Goal: Information Seeking & Learning: Learn about a topic

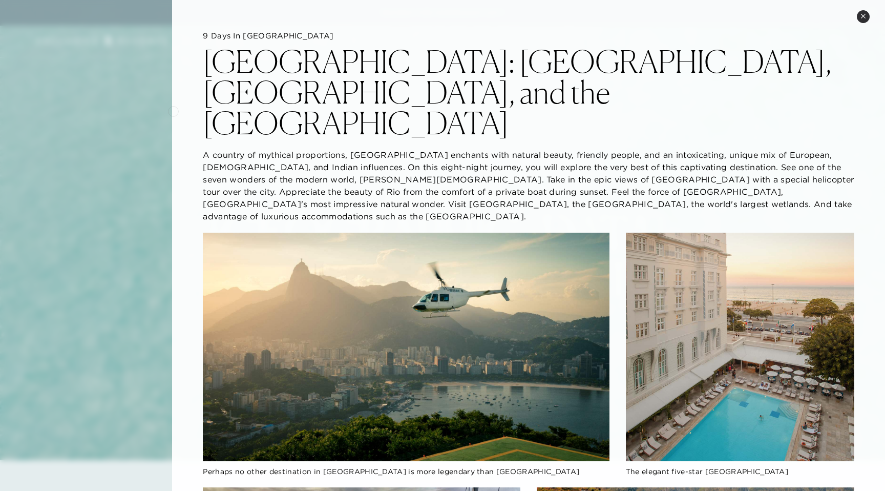
click at [156, 110] on div at bounding box center [442, 245] width 885 height 491
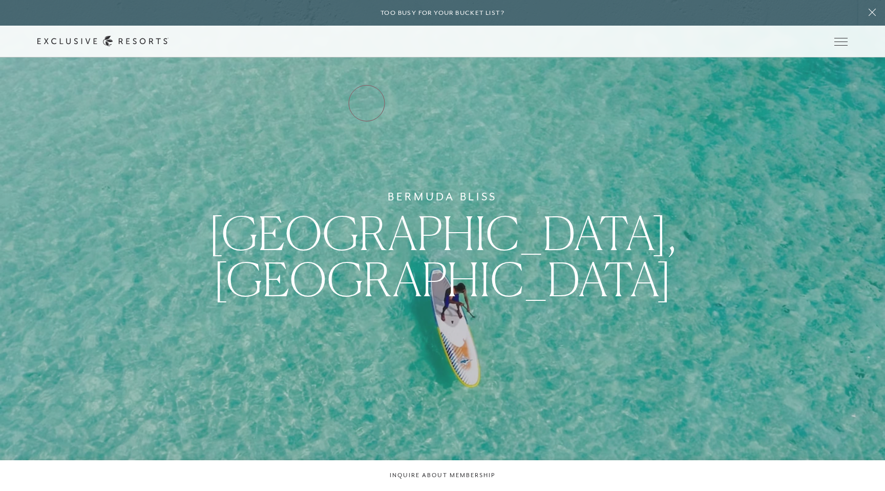
click at [0, 0] on link "Residence Collection" at bounding box center [0, 0] width 0 height 0
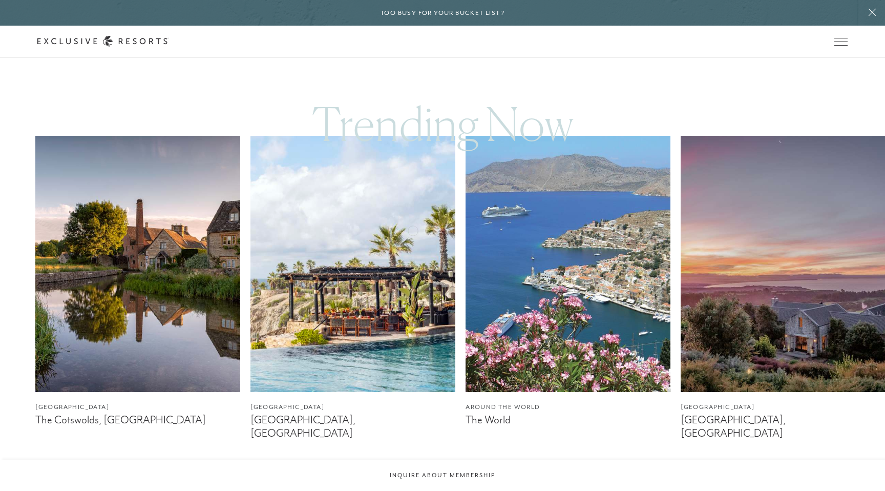
scroll to position [728, 0]
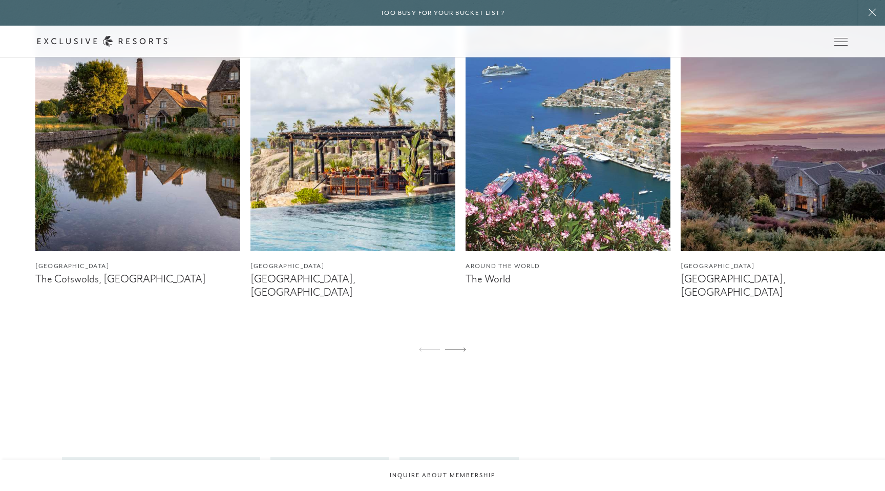
click at [171, 197] on img at bounding box center [137, 123] width 205 height 256
click at [250, 166] on img at bounding box center [352, 123] width 205 height 256
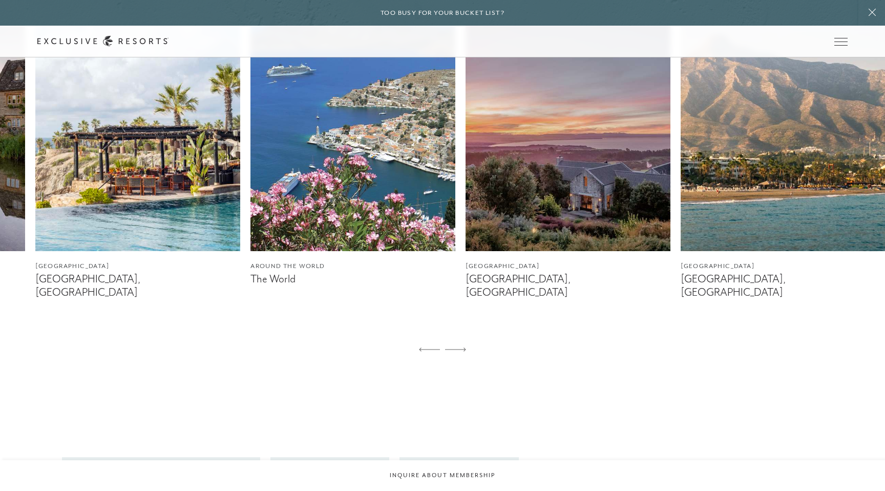
click at [466, 166] on img at bounding box center [568, 123] width 205 height 256
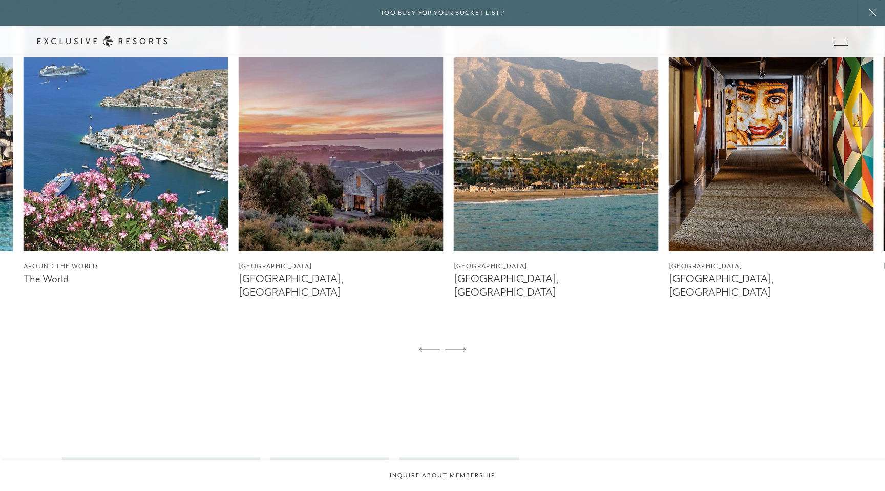
click at [471, 155] on img at bounding box center [556, 123] width 205 height 256
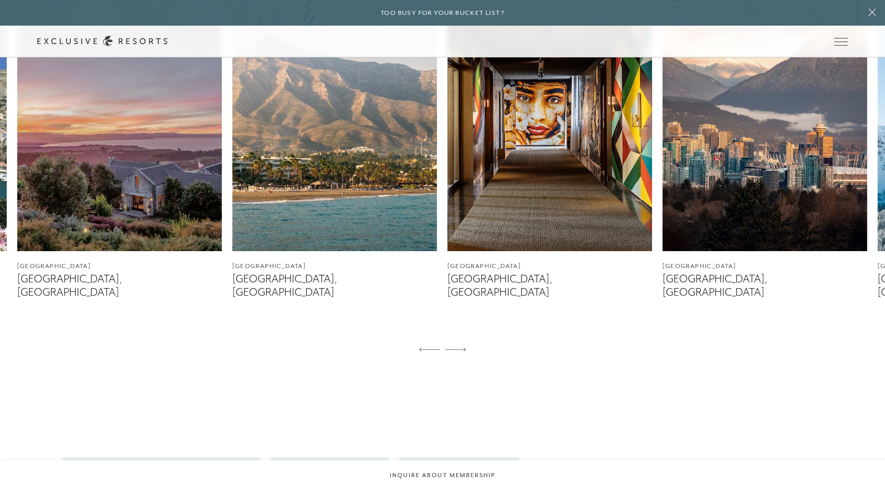
click at [447, 148] on img at bounding box center [549, 123] width 205 height 256
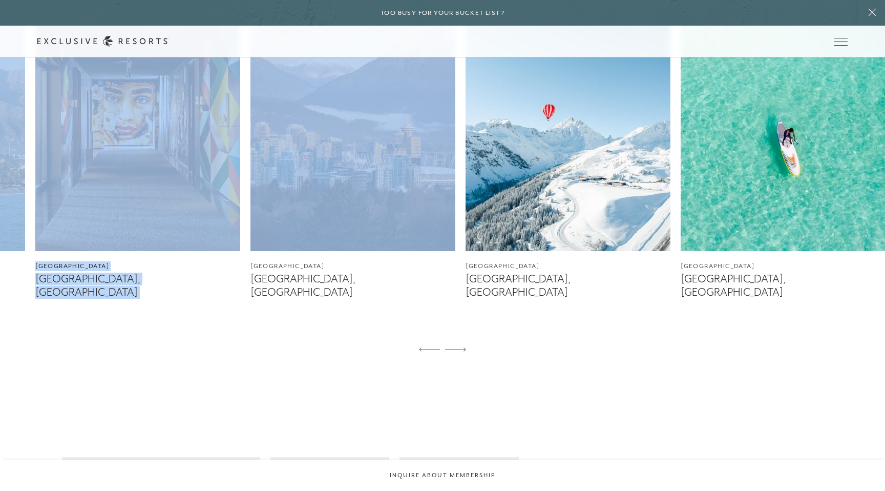
drag, startPoint x: 444, startPoint y: 151, endPoint x: 265, endPoint y: 151, distance: 179.3
click at [273, 151] on div "[GEOGRAPHIC_DATA] The Cotswolds, [GEOGRAPHIC_DATA] [GEOGRAPHIC_DATA] [GEOGRAPHI…" at bounding box center [442, 178] width 885 height 367
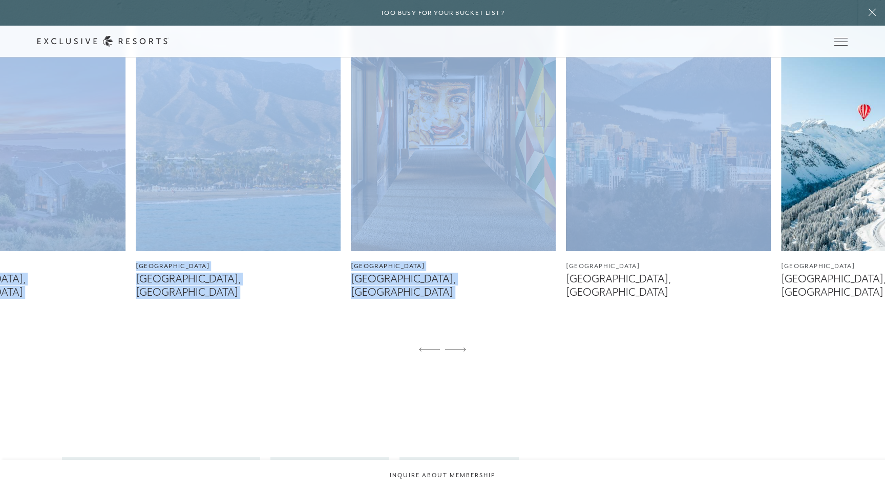
click at [599, 151] on img at bounding box center [668, 123] width 205 height 256
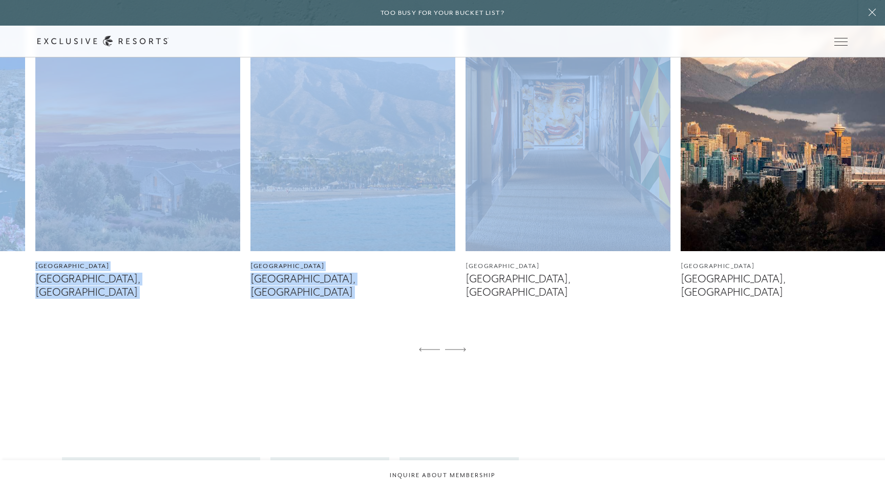
drag, startPoint x: 384, startPoint y: 107, endPoint x: 614, endPoint y: 119, distance: 230.3
click at [609, 117] on div "[GEOGRAPHIC_DATA] The Cotswolds, [GEOGRAPHIC_DATA] [GEOGRAPHIC_DATA] [GEOGRAPHI…" at bounding box center [442, 178] width 885 height 367
click at [432, 347] on icon at bounding box center [429, 349] width 21 height 4
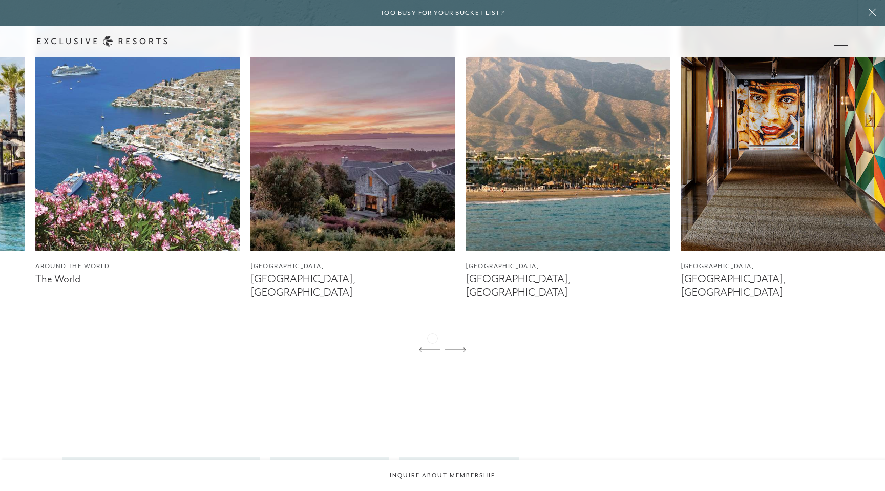
click at [430, 347] on icon at bounding box center [429, 349] width 21 height 4
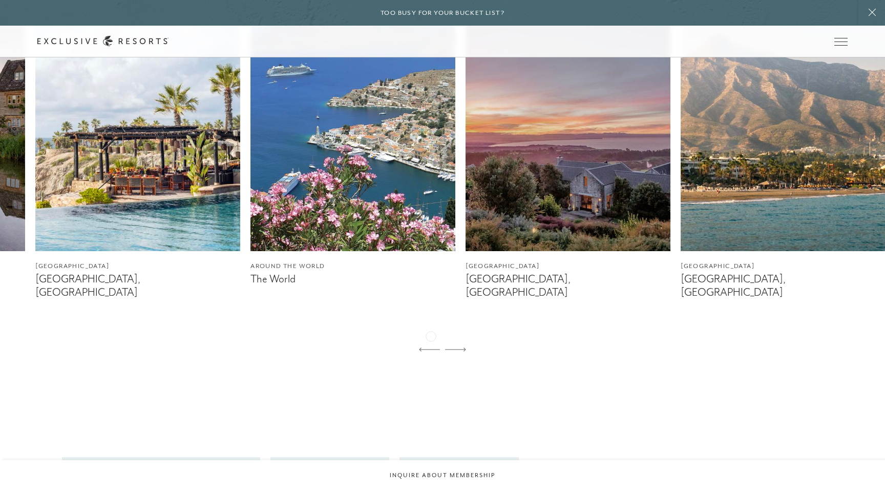
click at [431, 347] on icon at bounding box center [429, 349] width 21 height 4
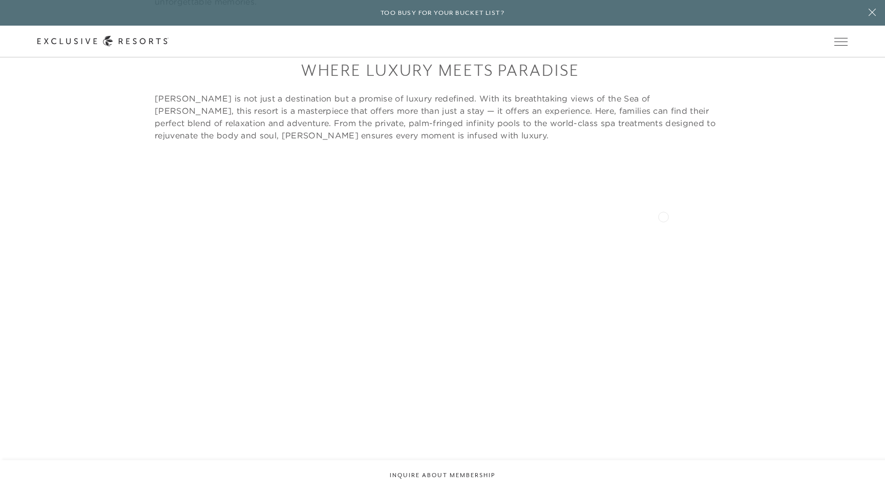
click at [539, 209] on figure "Stunning views await at [GEOGRAPHIC_DATA]" at bounding box center [442, 376] width 564 height 388
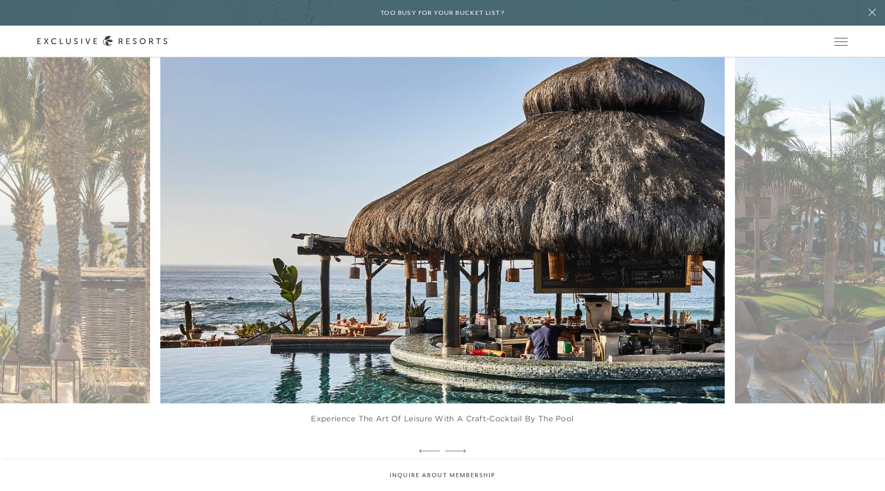
scroll to position [745, 0]
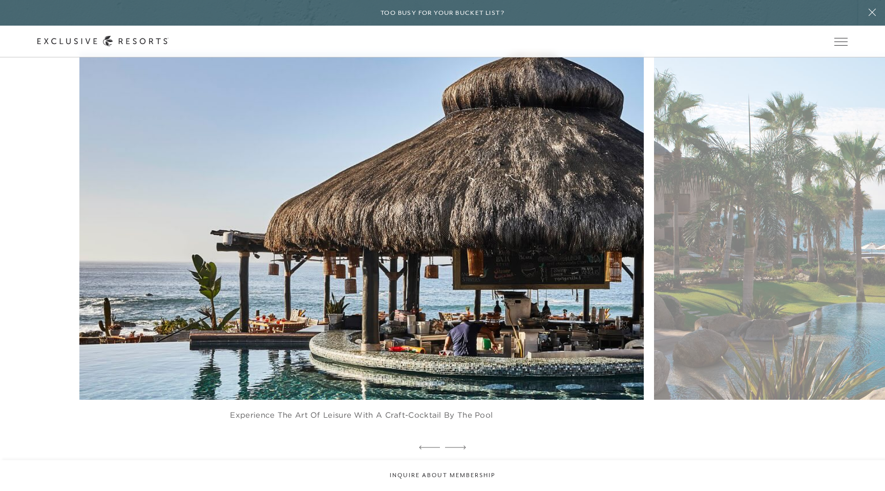
click at [410, 209] on figure "Experience the art of leisure with a craft-cocktail by the pool" at bounding box center [361, 246] width 564 height 388
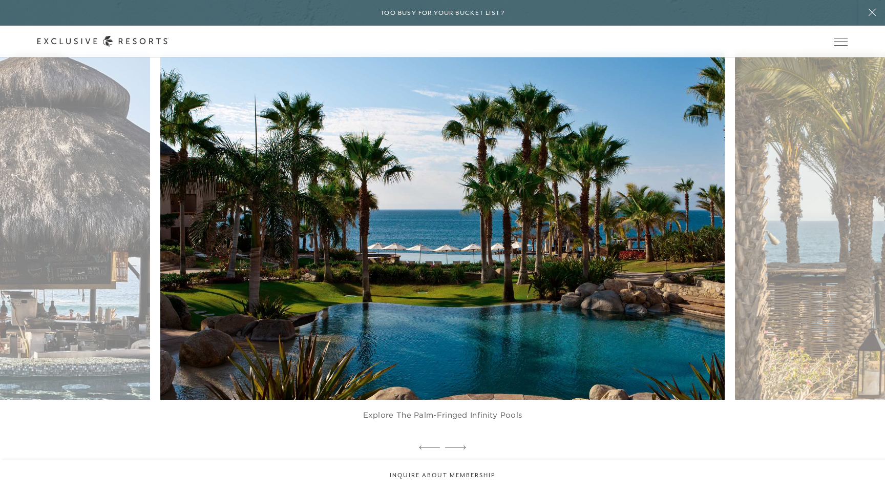
click at [415, 195] on figure "Explore the palm-fringed infinity pools" at bounding box center [442, 246] width 564 height 388
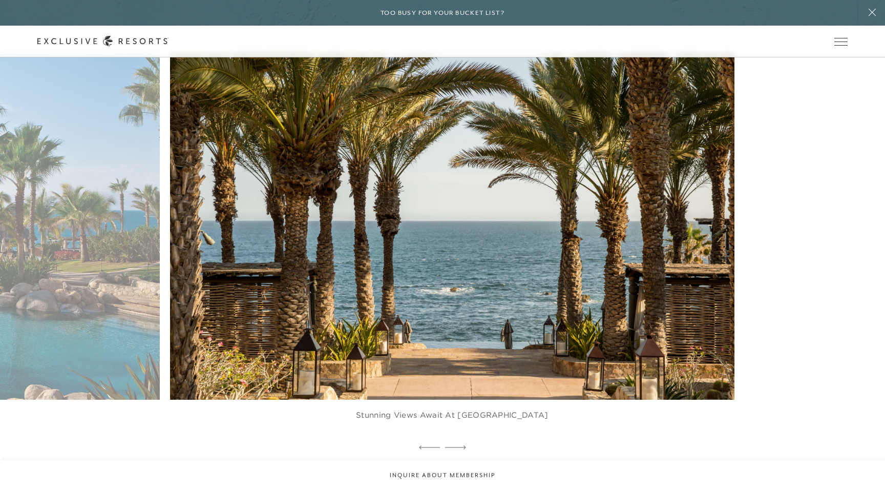
click at [589, 212] on figure "Stunning views await at [GEOGRAPHIC_DATA]" at bounding box center [452, 246] width 564 height 388
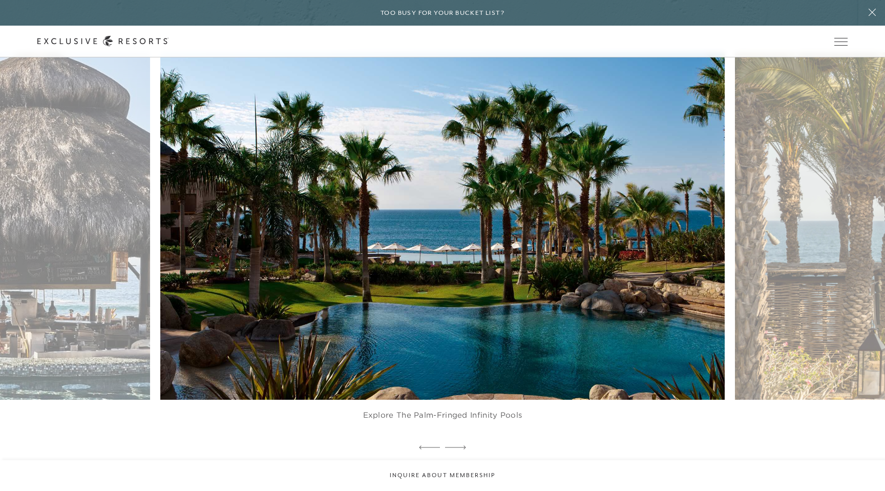
click at [496, 255] on figure "Explore the palm-fringed infinity pools" at bounding box center [442, 246] width 564 height 388
click at [469, 314] on figure "Explore the palm-fringed infinity pools" at bounding box center [442, 246] width 564 height 388
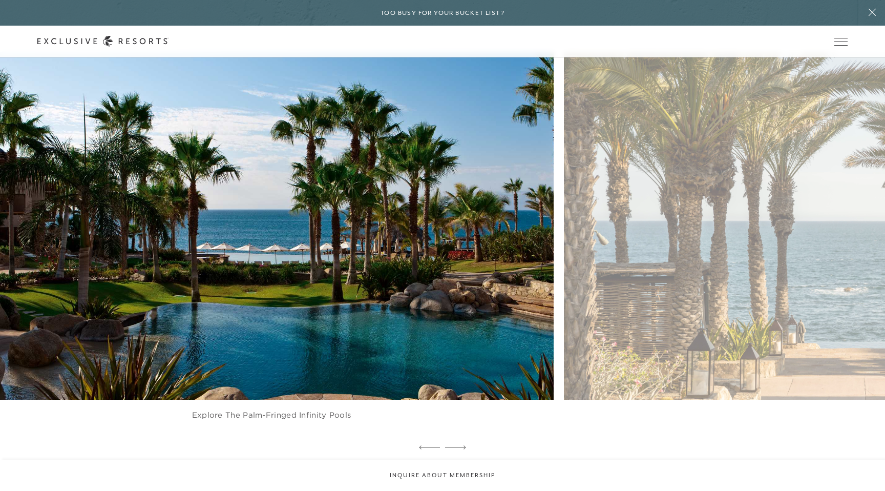
click at [262, 304] on figure "Explore the palm-fringed infinity pools" at bounding box center [271, 246] width 564 height 388
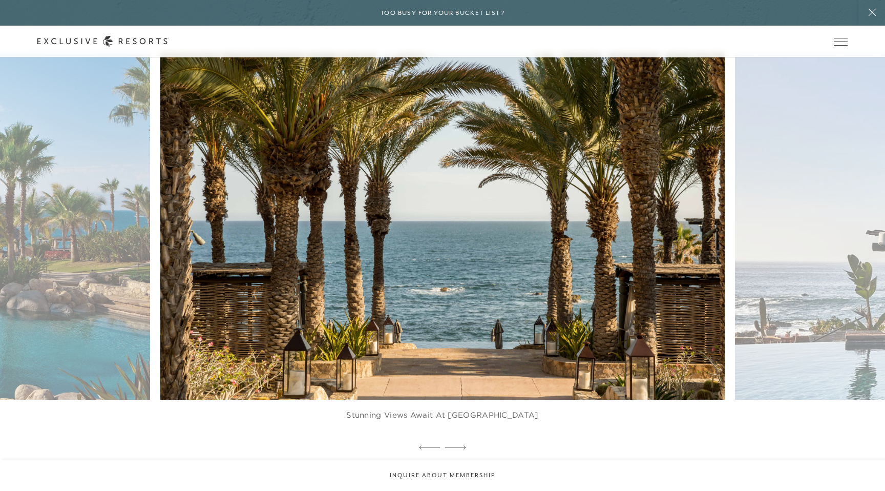
click at [301, 298] on figure "Stunning views await at Esperanza" at bounding box center [442, 246] width 564 height 388
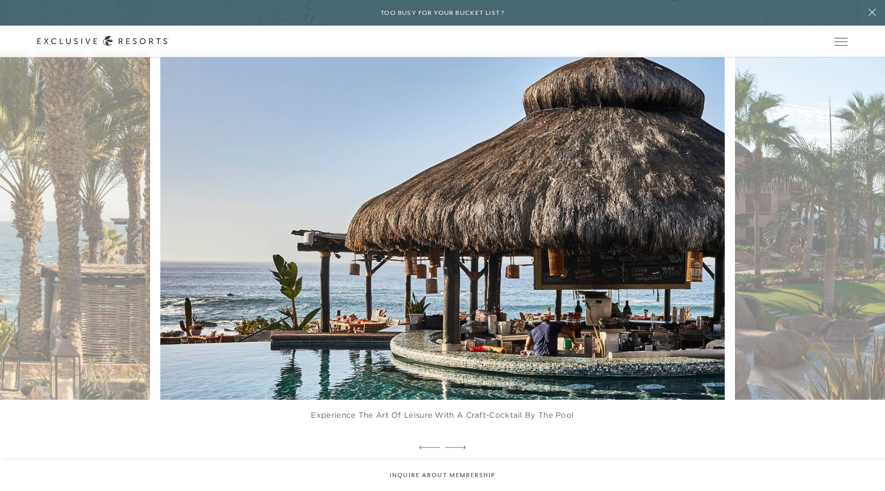
click at [269, 293] on figure "Experience the art of leisure with a craft-cocktail by the pool" at bounding box center [442, 246] width 564 height 388
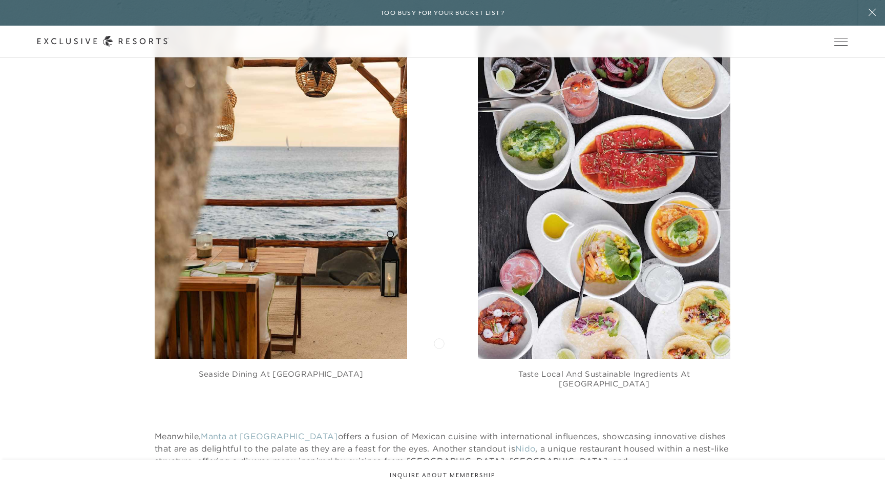
scroll to position [1915, 0]
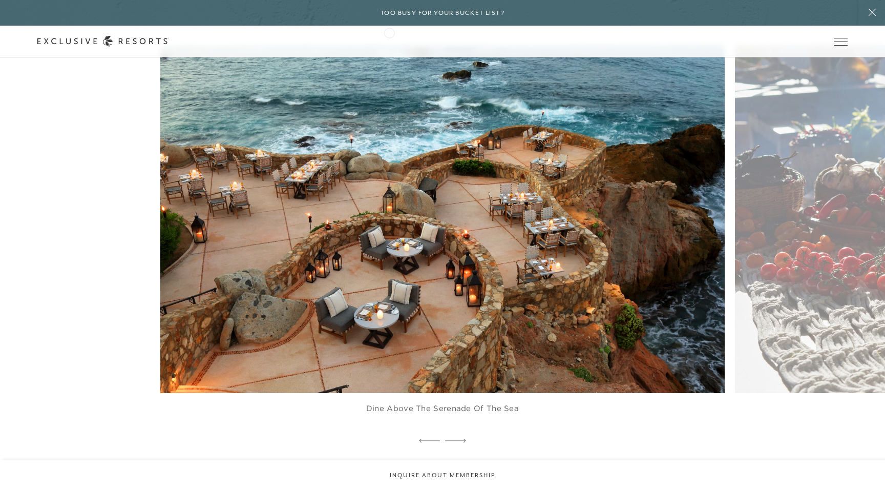
scroll to position [1191, 0]
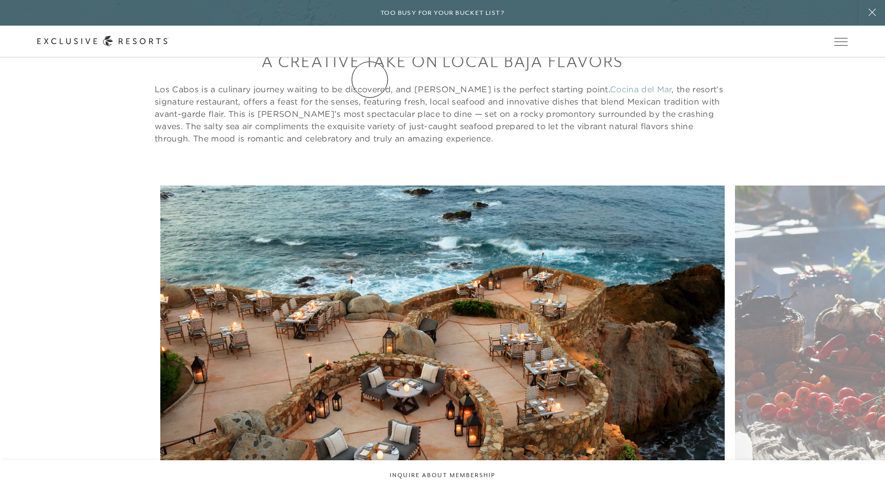
click at [0, 0] on link "The Collection" at bounding box center [0, 0] width 0 height 0
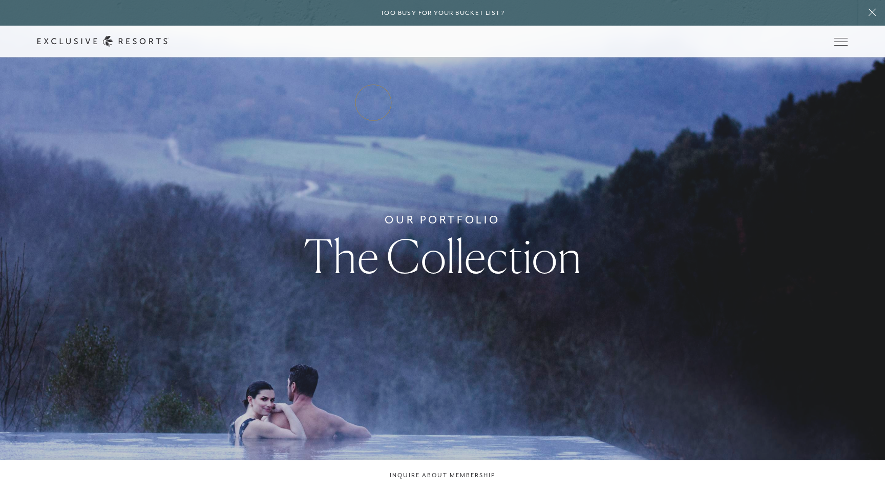
click at [0, 0] on link "Residence Collection" at bounding box center [0, 0] width 0 height 0
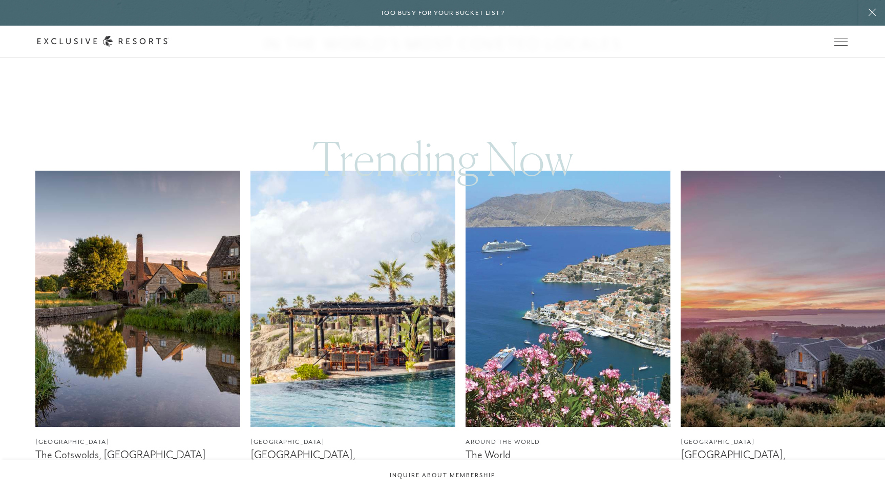
scroll to position [557, 0]
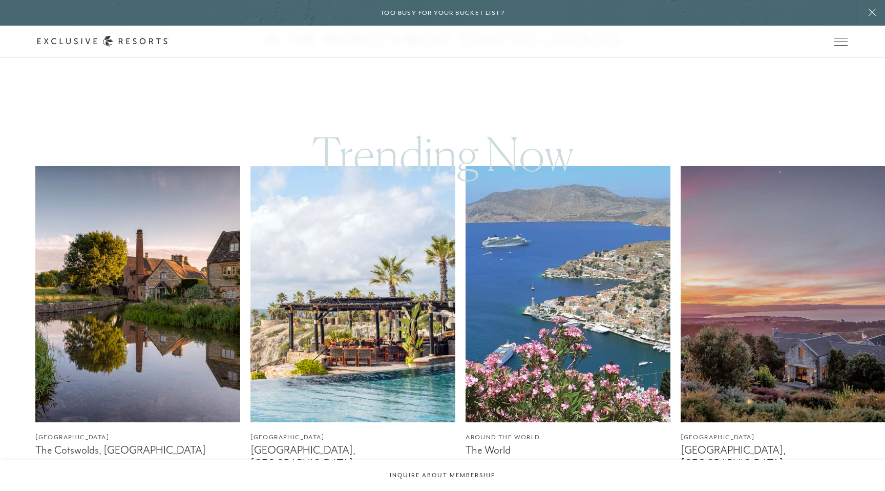
click at [403, 258] on img at bounding box center [352, 294] width 205 height 256
click at [374, 351] on img at bounding box center [352, 294] width 205 height 256
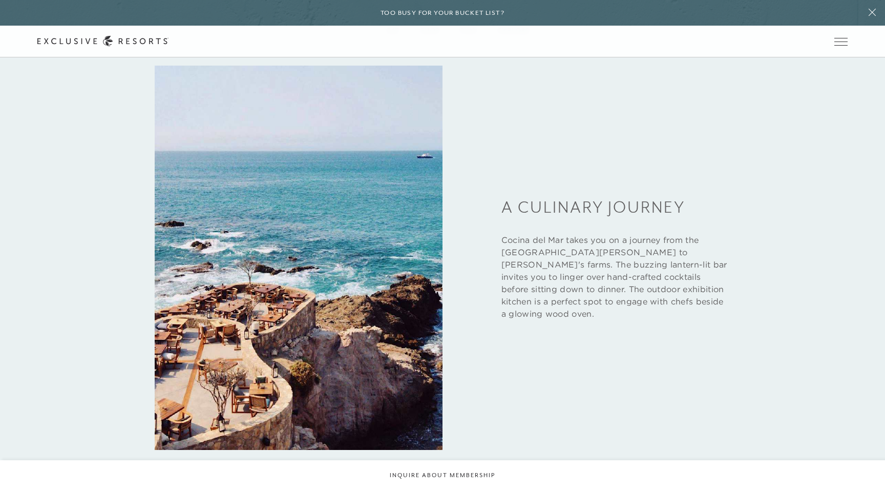
scroll to position [2678, 0]
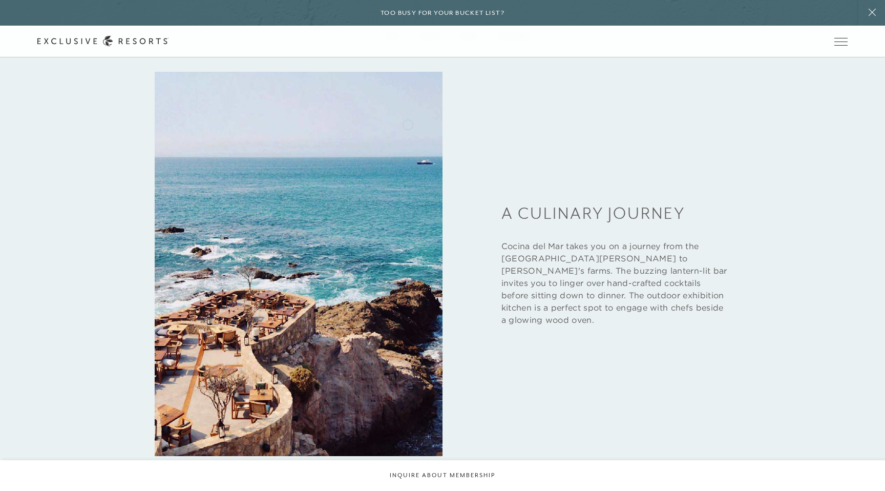
scroll to position [557, 0]
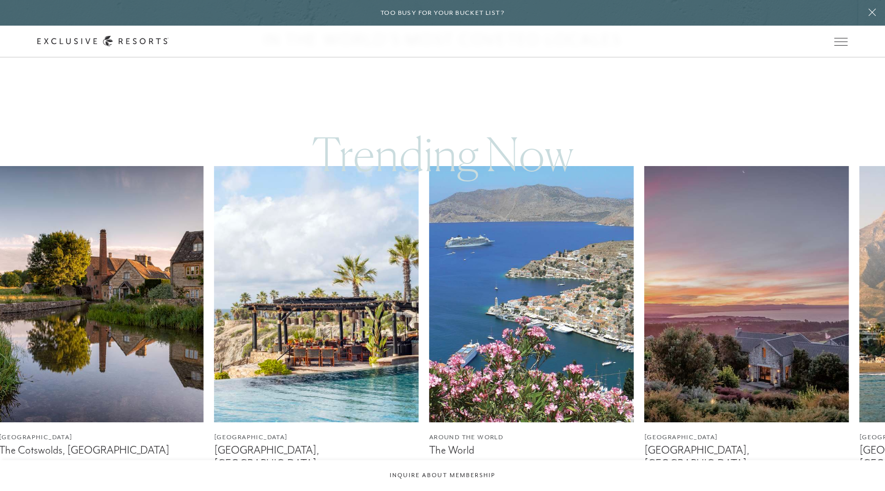
click at [452, 267] on img at bounding box center [531, 294] width 205 height 256
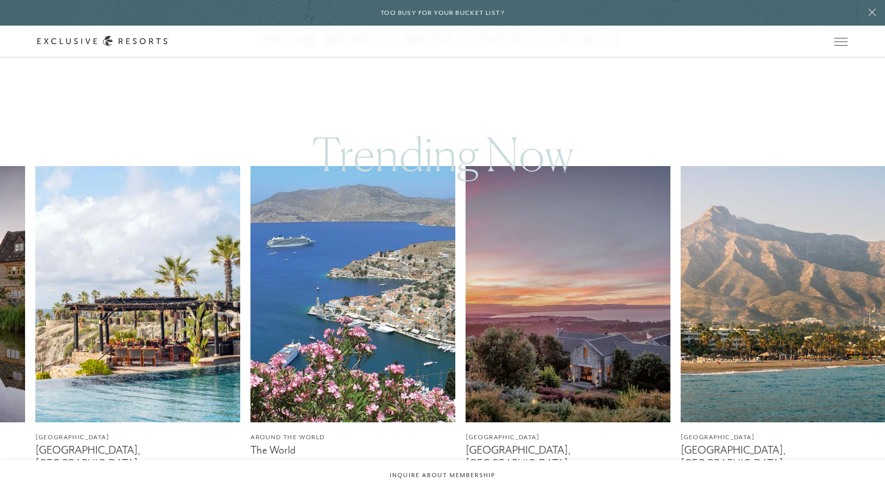
click at [541, 282] on img at bounding box center [568, 294] width 205 height 256
click at [509, 432] on figcaption "[GEOGRAPHIC_DATA]" at bounding box center [568, 437] width 205 height 10
click at [509, 432] on link "New Zealand Hawke's Bay, New Zealand" at bounding box center [568, 318] width 205 height 304
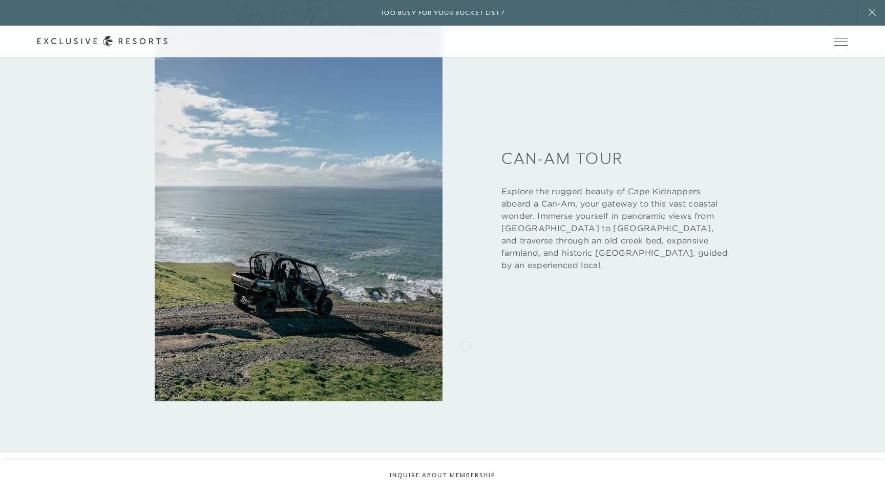
scroll to position [2223, 0]
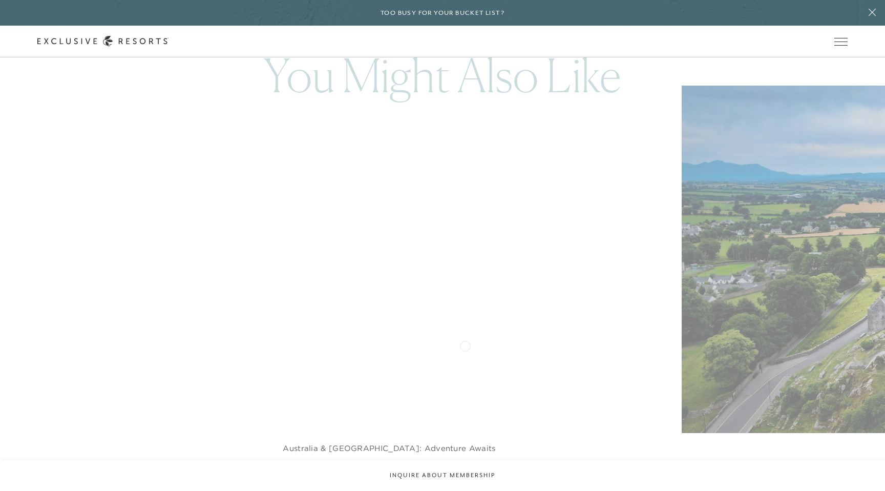
click at [338, 345] on img at bounding box center [407, 259] width 621 height 382
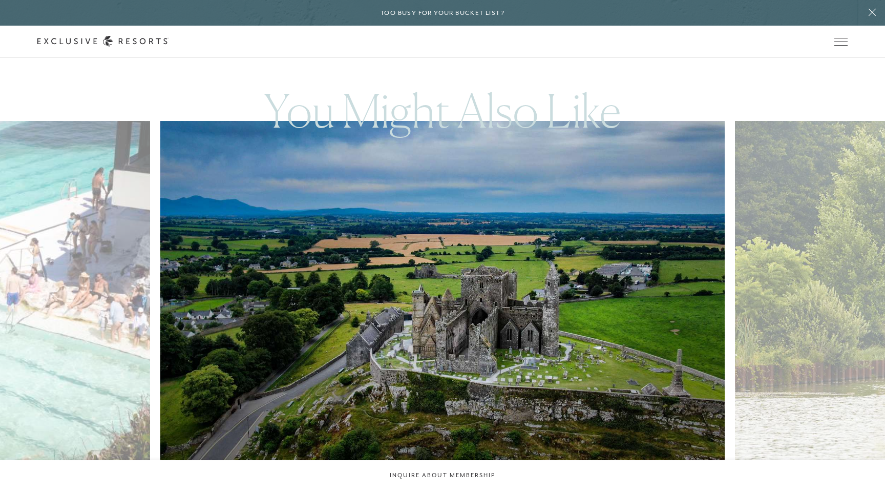
scroll to position [2180, 0]
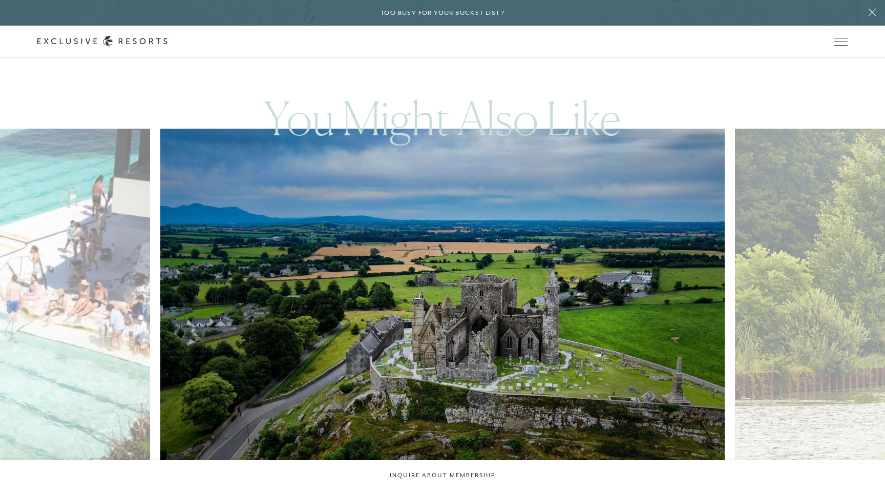
click at [345, 304] on img at bounding box center [461, 302] width 621 height 382
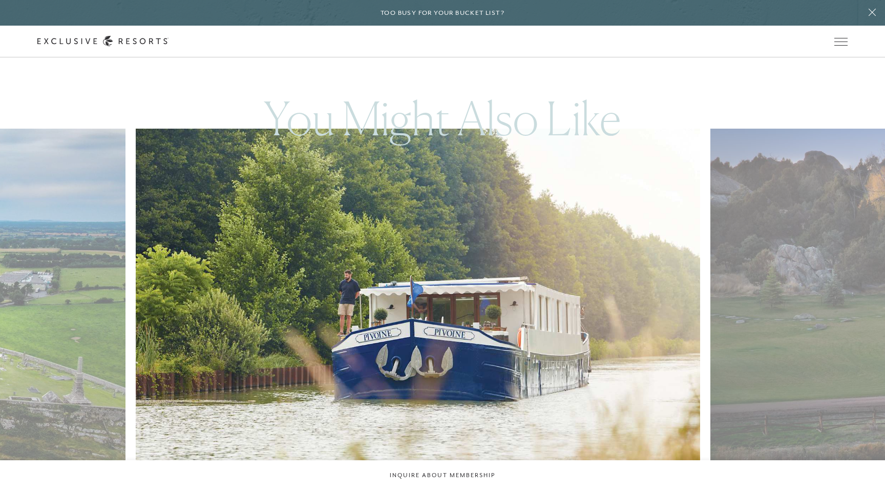
click at [288, 310] on img at bounding box center [436, 302] width 621 height 382
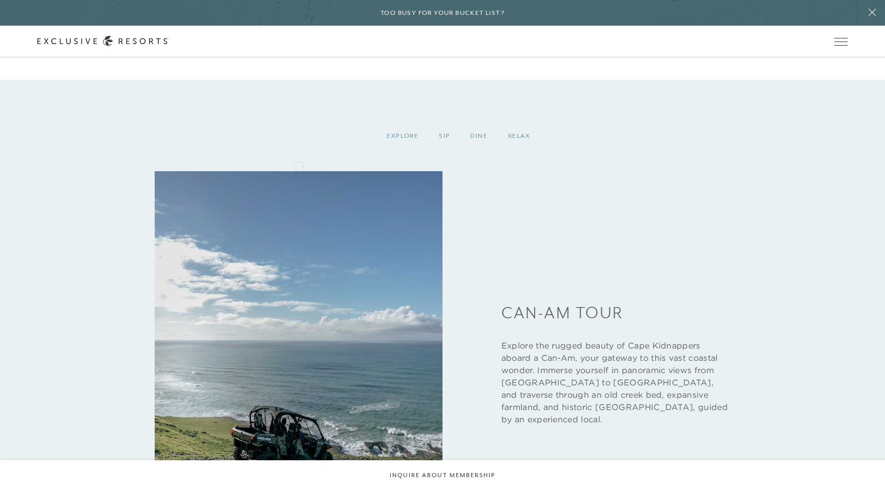
scroll to position [2039, 0]
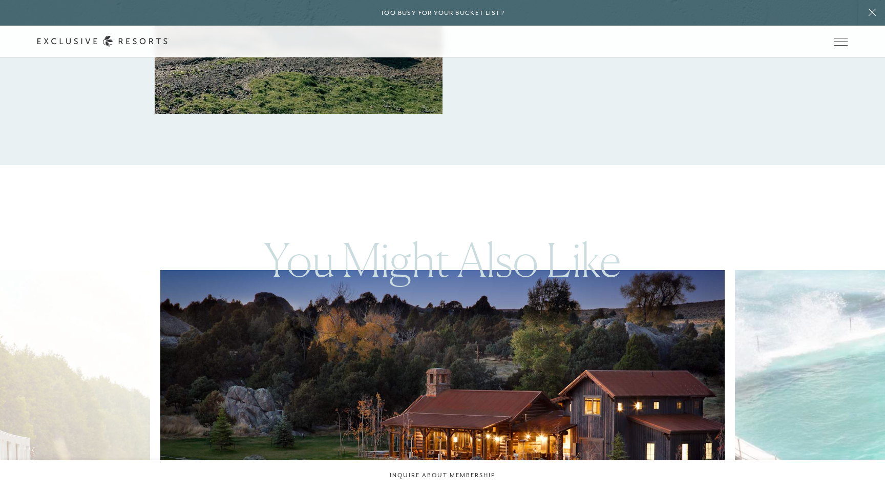
click at [362, 329] on img at bounding box center [461, 444] width 621 height 382
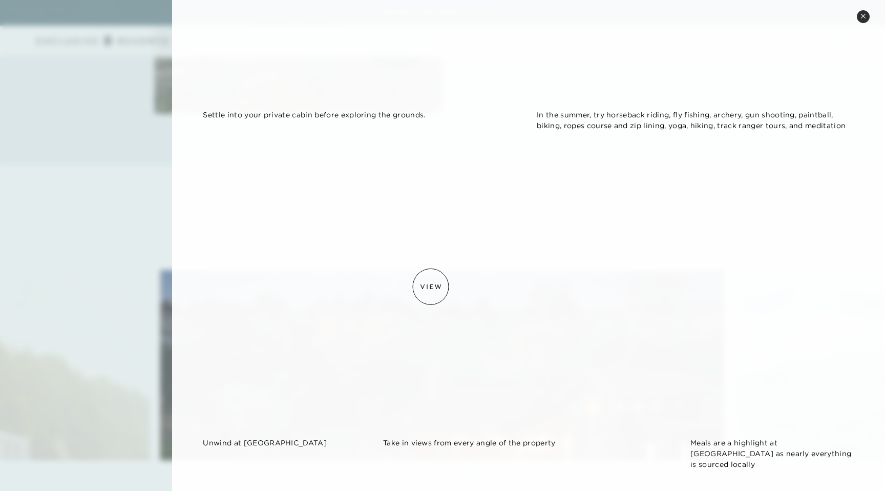
scroll to position [491, 0]
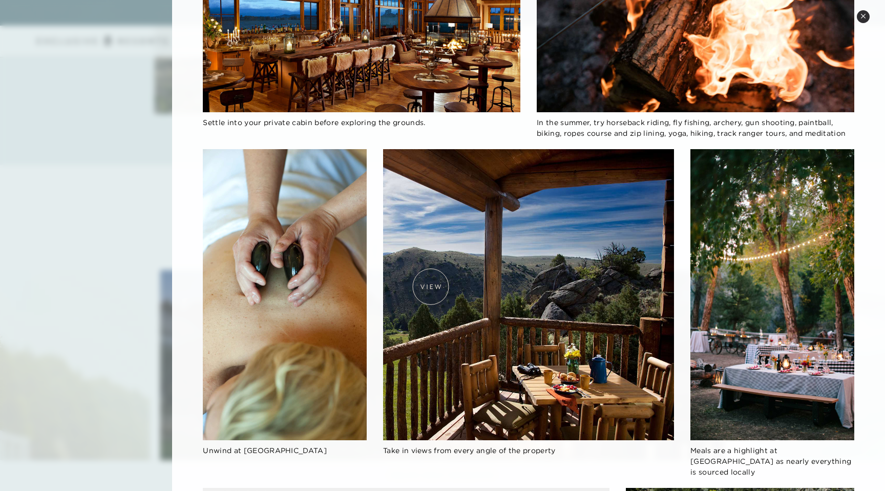
click at [431, 286] on img at bounding box center [528, 294] width 291 height 291
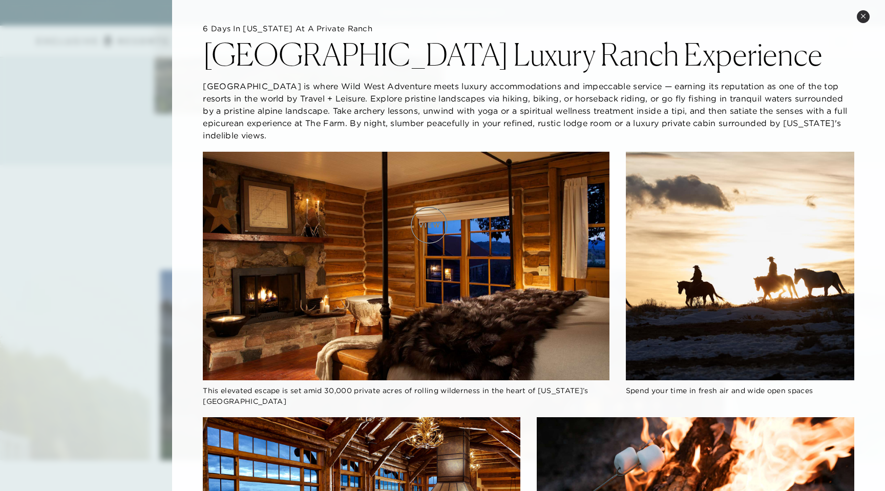
scroll to position [0, 0]
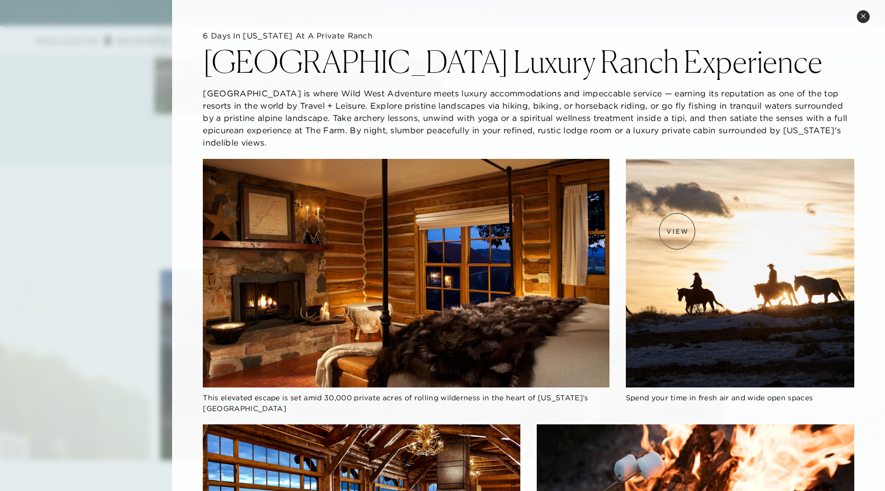
click at [677, 231] on img at bounding box center [740, 273] width 228 height 228
click at [720, 290] on img at bounding box center [740, 273] width 228 height 228
click at [857, 17] on button "Close quickview" at bounding box center [863, 16] width 13 height 13
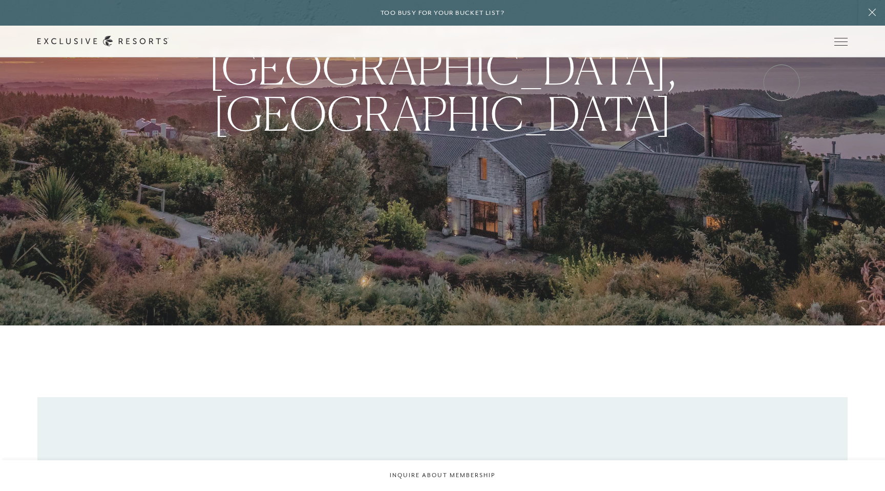
scroll to position [167, 0]
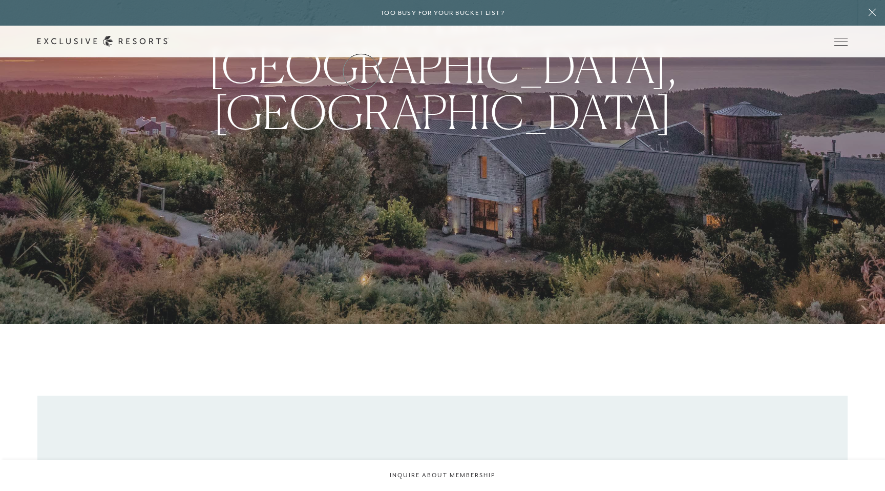
scroll to position [557, 0]
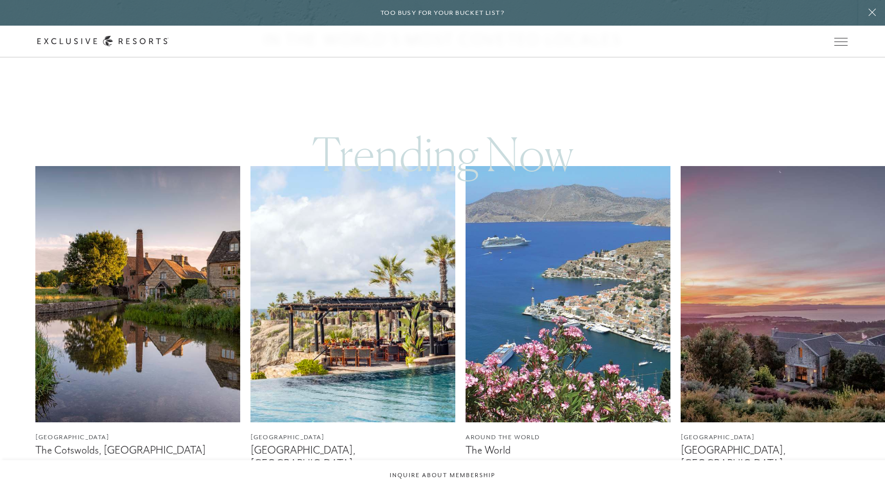
click at [681, 280] on img at bounding box center [783, 294] width 205 height 256
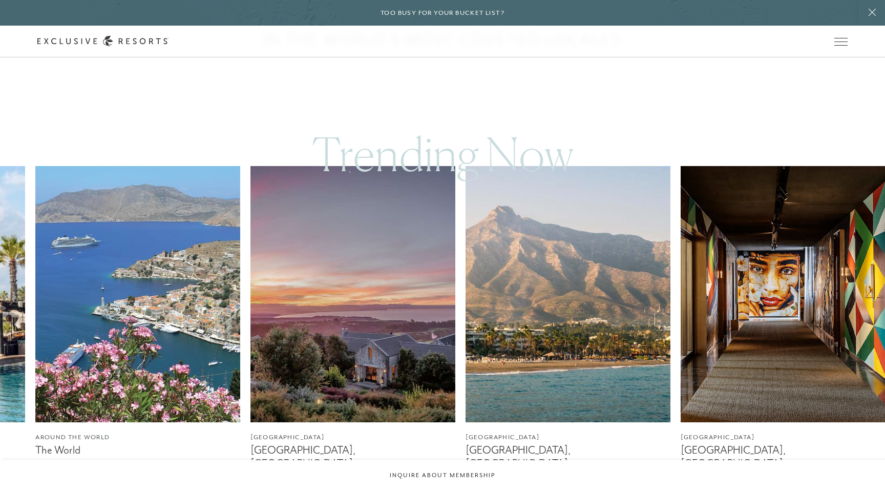
click at [658, 330] on img at bounding box center [568, 294] width 205 height 256
click at [784, 335] on img at bounding box center [783, 294] width 205 height 256
click at [521, 444] on figcaption "[GEOGRAPHIC_DATA], [GEOGRAPHIC_DATA]" at bounding box center [568, 457] width 205 height 26
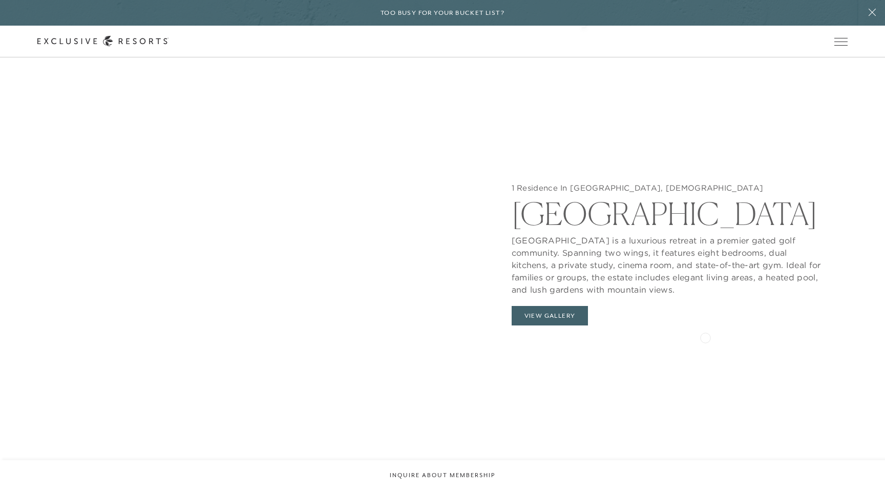
scroll to position [1144, 0]
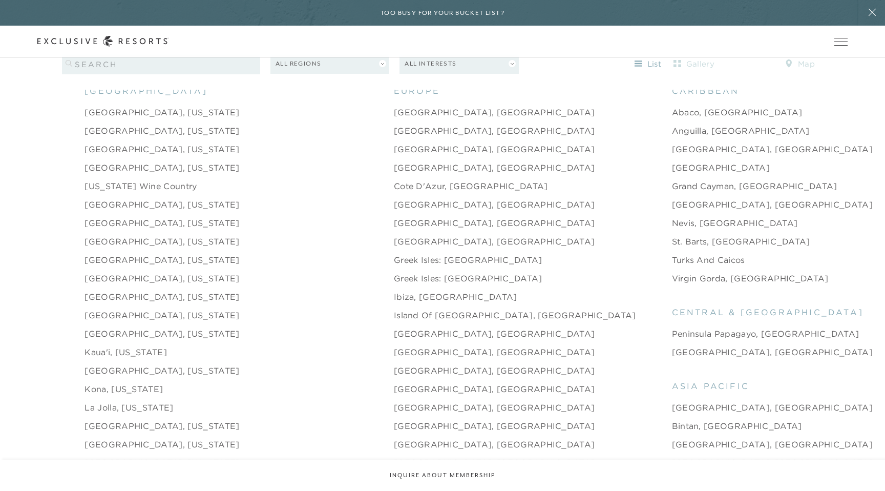
scroll to position [557, 0]
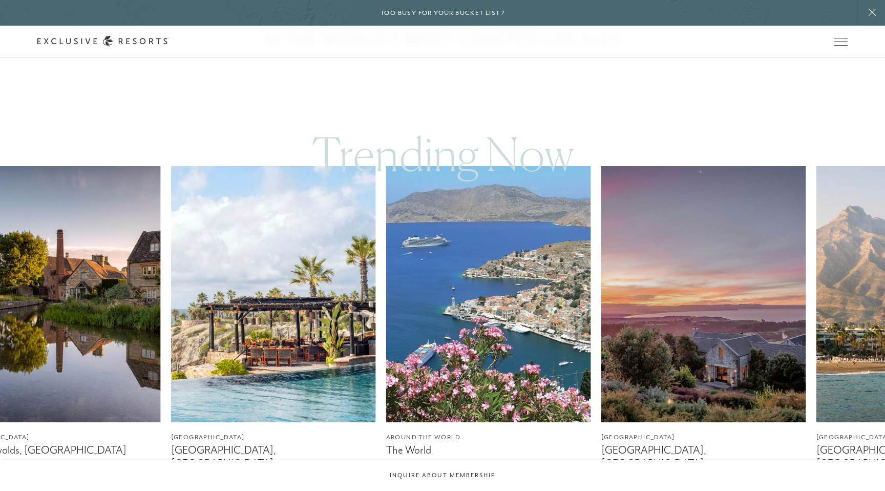
click at [639, 419] on img at bounding box center [703, 294] width 205 height 256
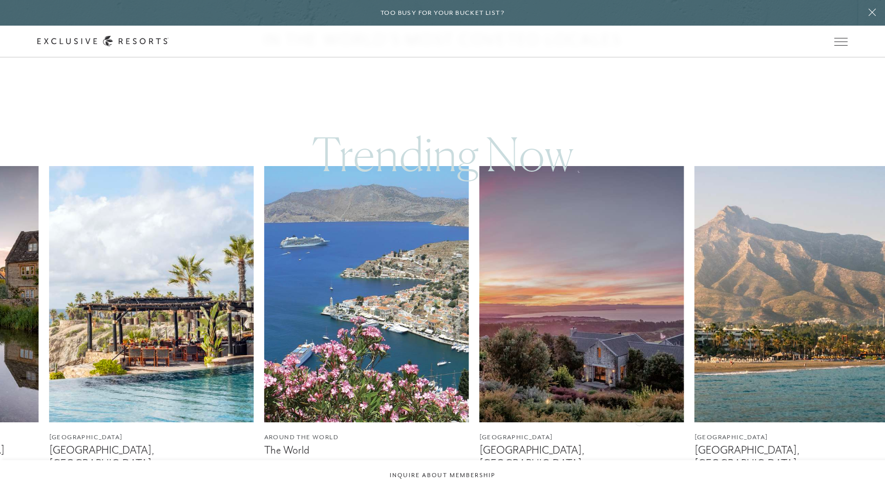
click at [371, 362] on img at bounding box center [366, 294] width 205 height 256
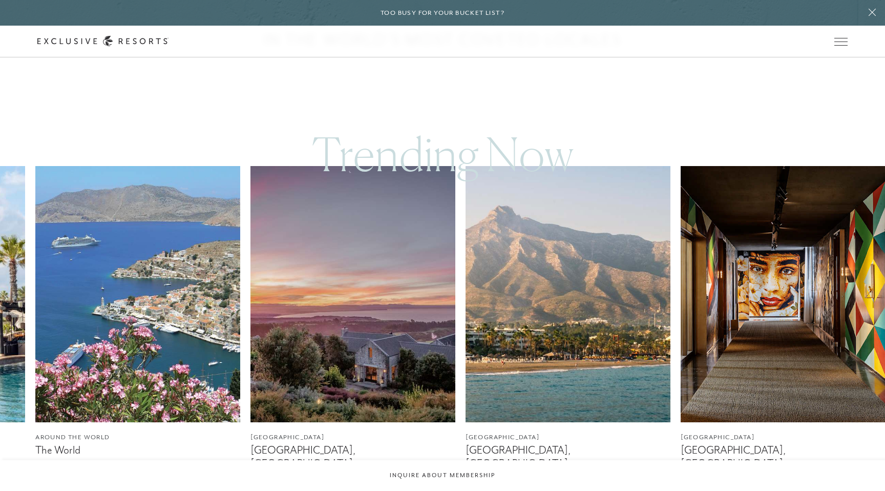
click at [681, 319] on img at bounding box center [783, 294] width 205 height 256
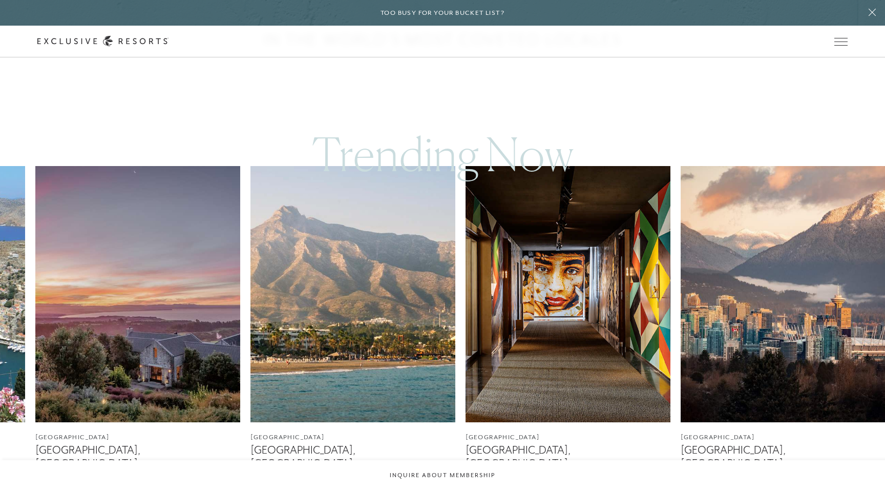
click at [542, 317] on img at bounding box center [568, 294] width 205 height 256
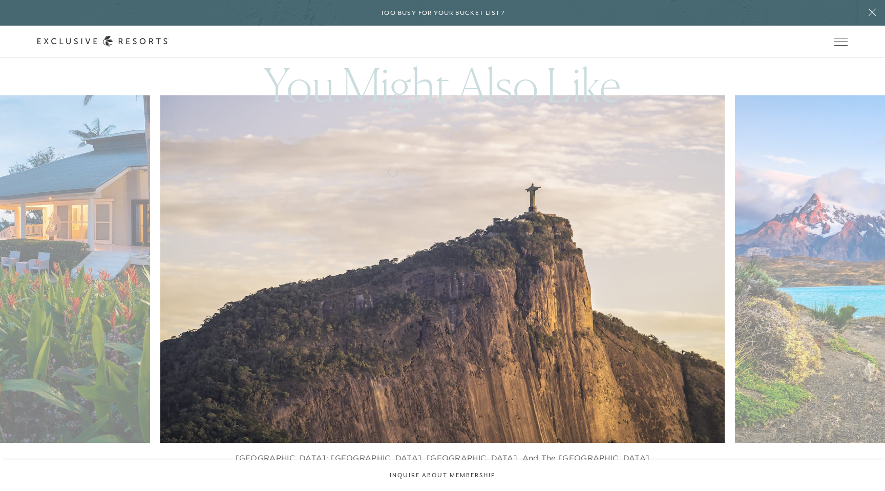
scroll to position [2223, 0]
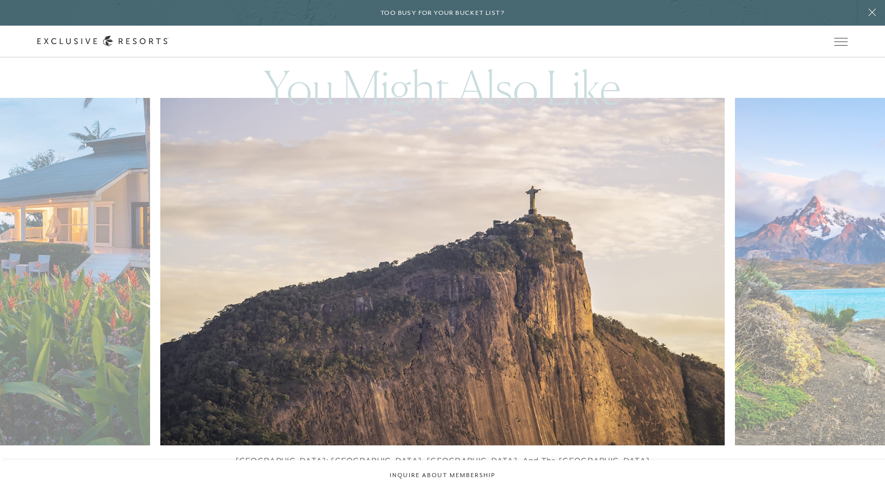
click at [654, 167] on img at bounding box center [461, 271] width 621 height 382
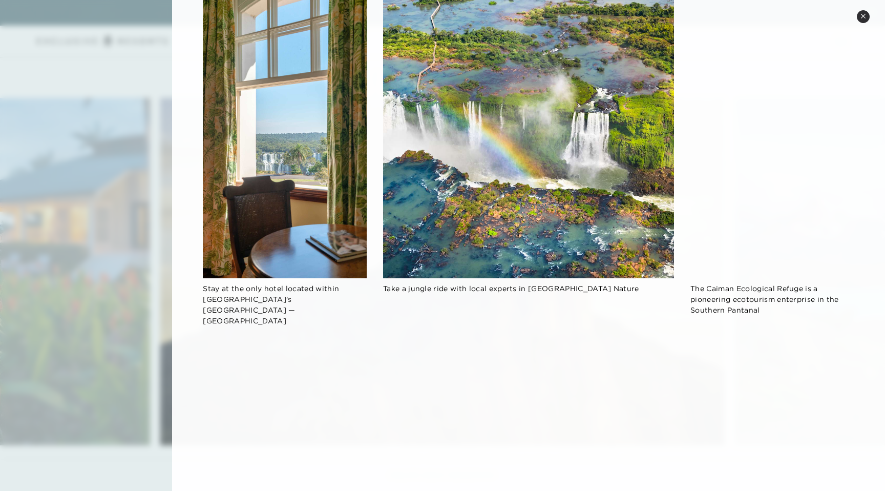
scroll to position [732, 0]
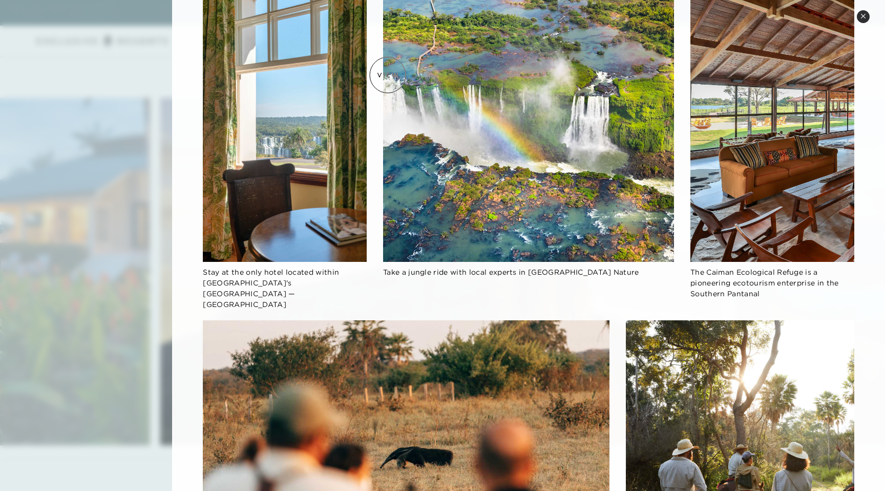
scroll to position [557, 0]
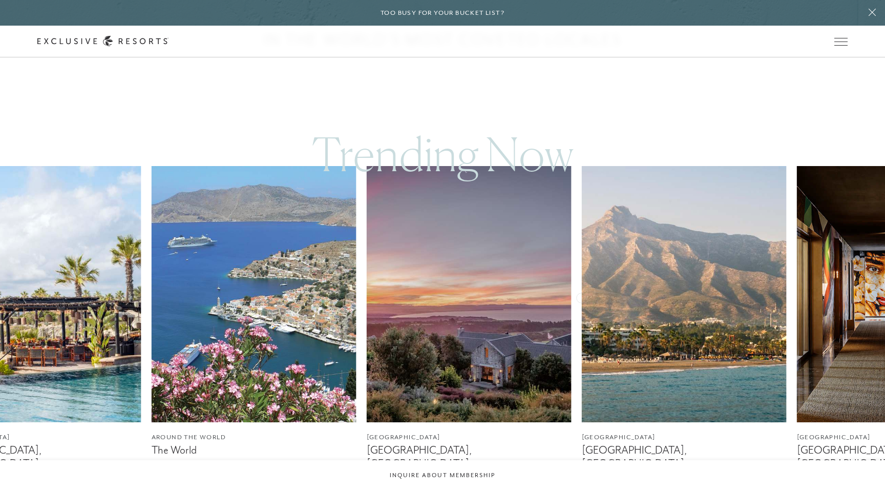
click at [241, 297] on img at bounding box center [254, 294] width 205 height 256
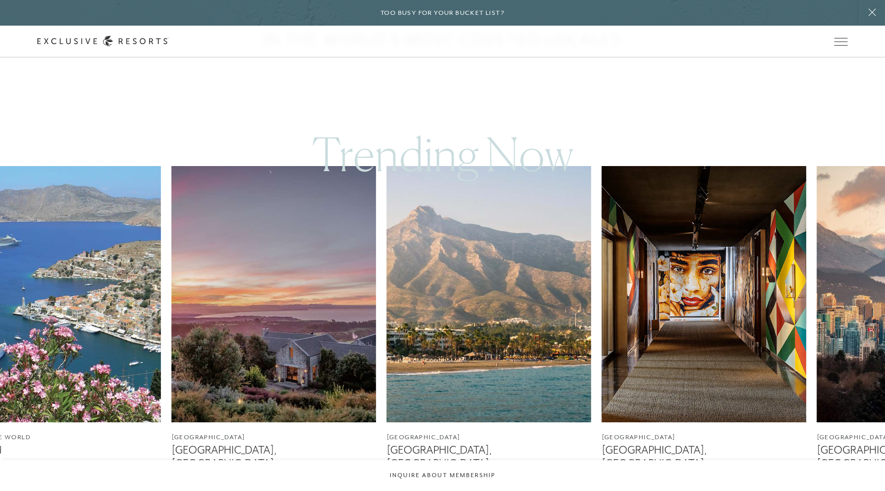
click at [387, 349] on img at bounding box center [489, 294] width 205 height 256
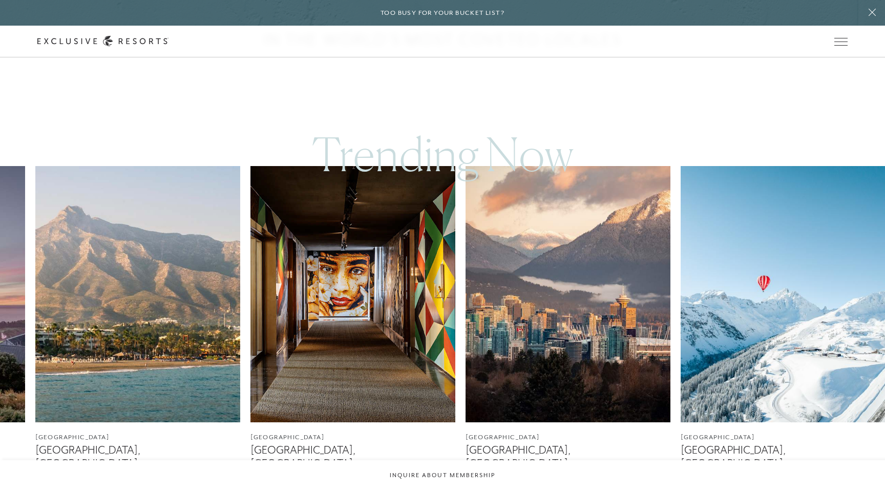
click at [635, 333] on img at bounding box center [568, 294] width 205 height 256
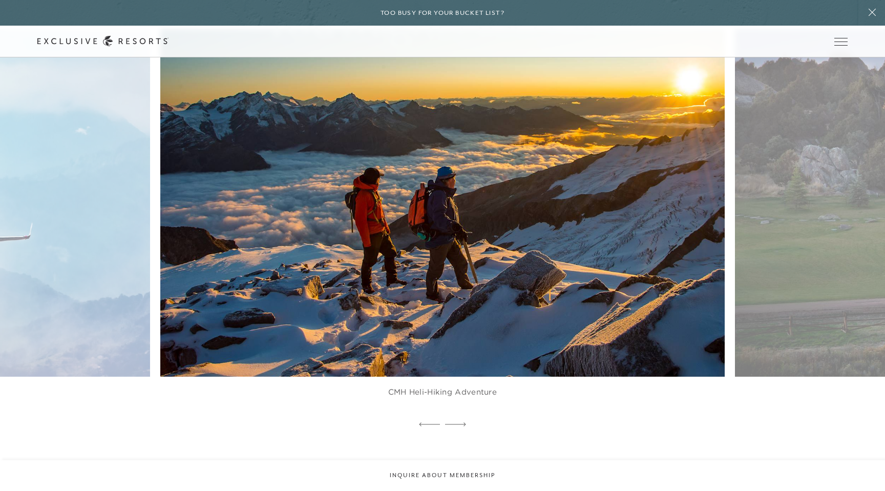
scroll to position [2305, 0]
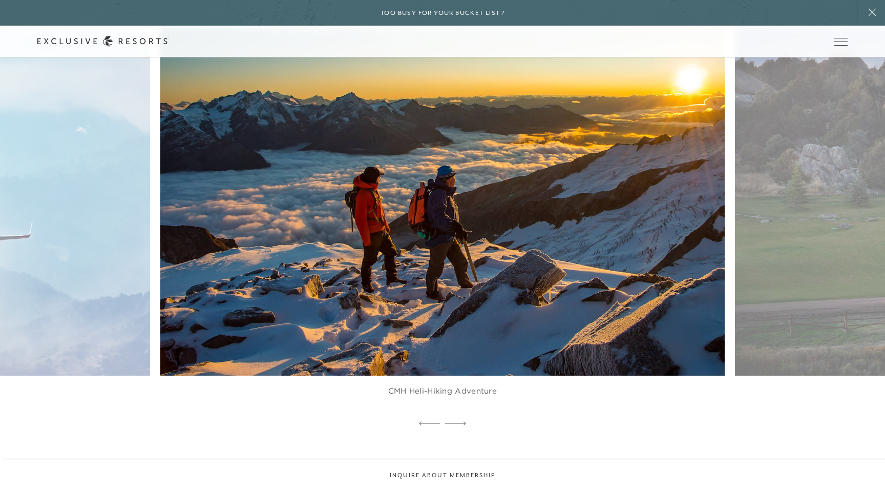
click at [245, 241] on img at bounding box center [461, 202] width 621 height 382
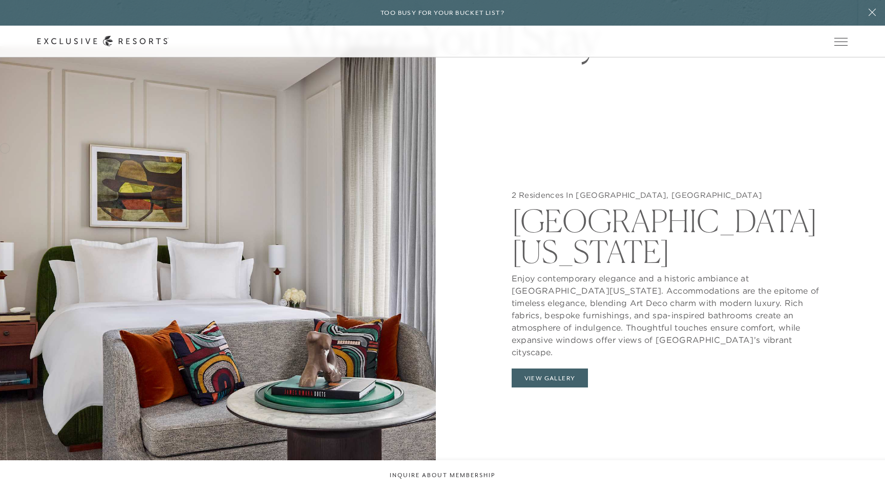
scroll to position [1096, 0]
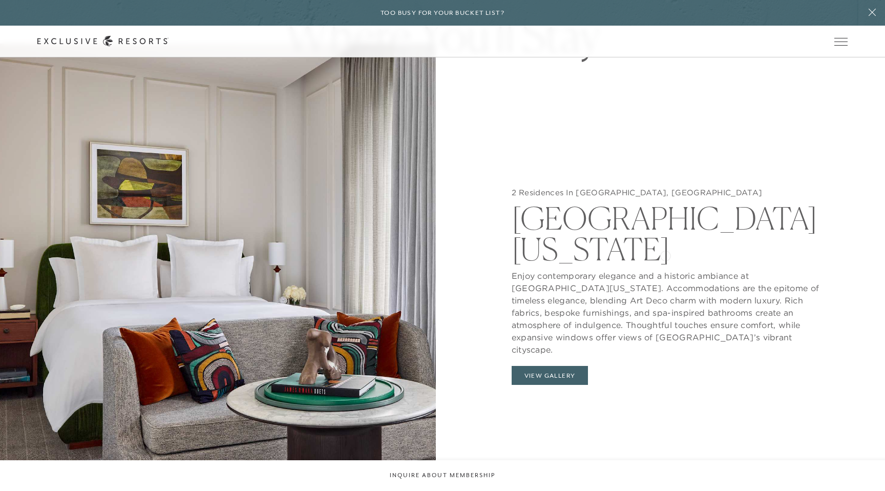
scroll to position [557, 0]
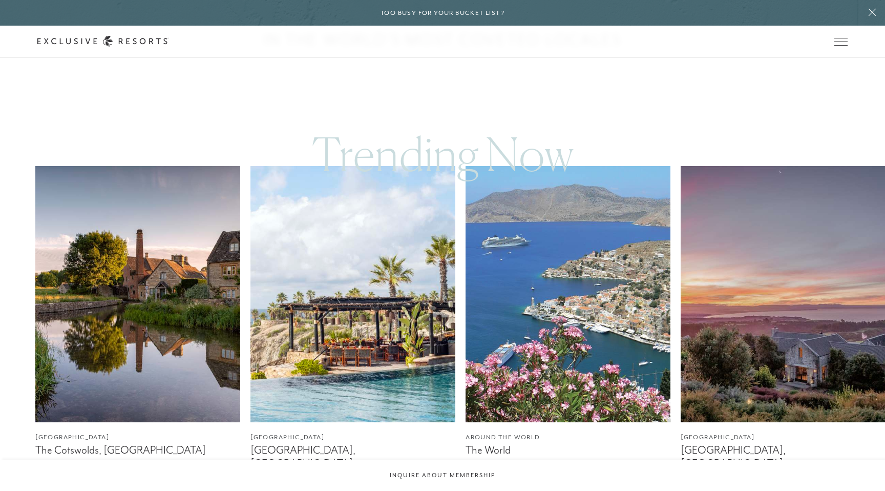
click at [681, 273] on img at bounding box center [783, 294] width 205 height 256
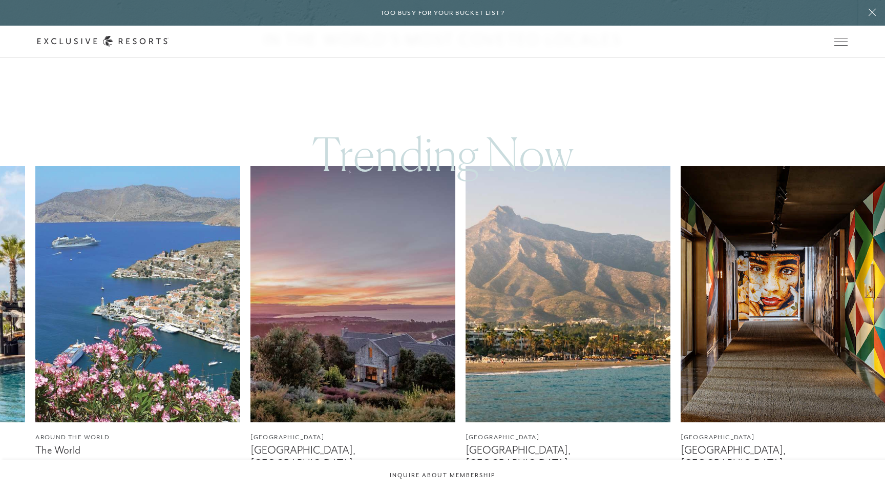
click at [681, 325] on img at bounding box center [783, 294] width 205 height 256
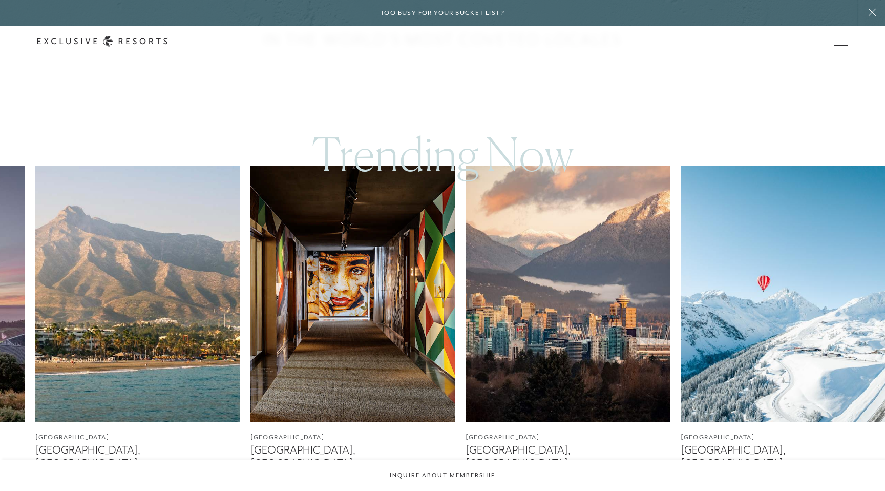
click at [681, 299] on img at bounding box center [783, 294] width 205 height 256
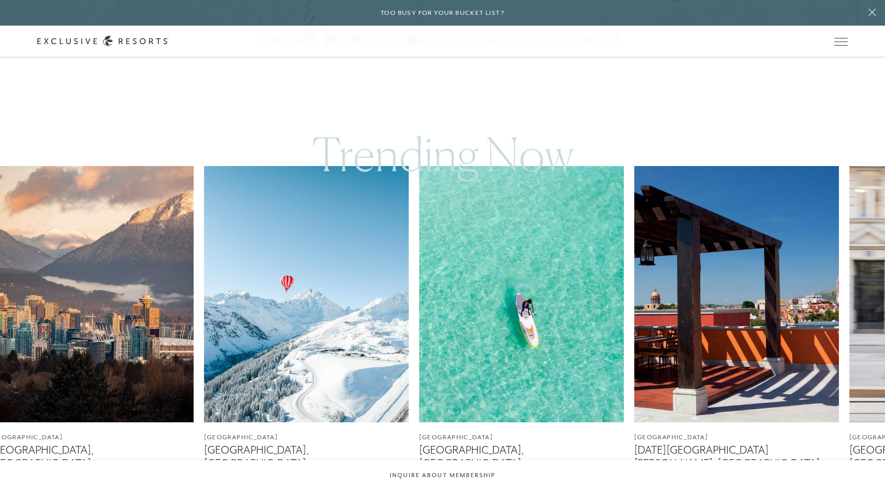
click at [634, 300] on img at bounding box center [736, 294] width 205 height 256
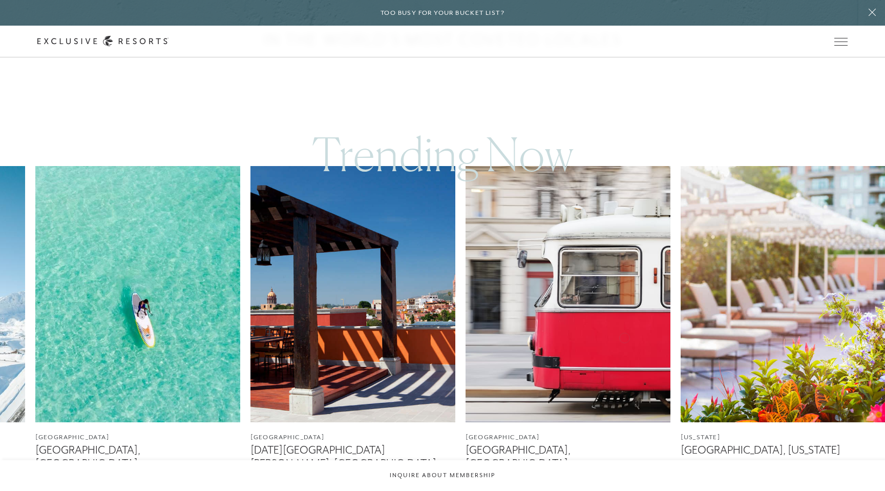
click at [624, 337] on img at bounding box center [568, 294] width 205 height 256
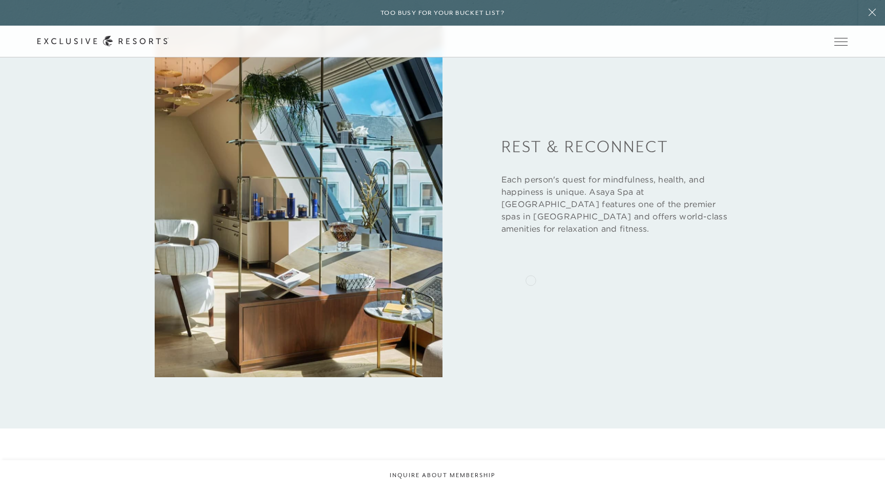
scroll to position [557, 0]
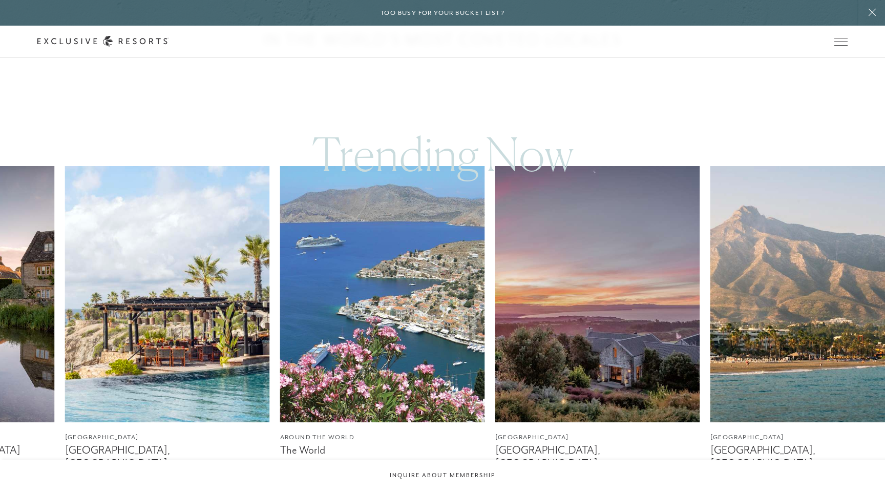
click at [495, 321] on img at bounding box center [597, 294] width 205 height 256
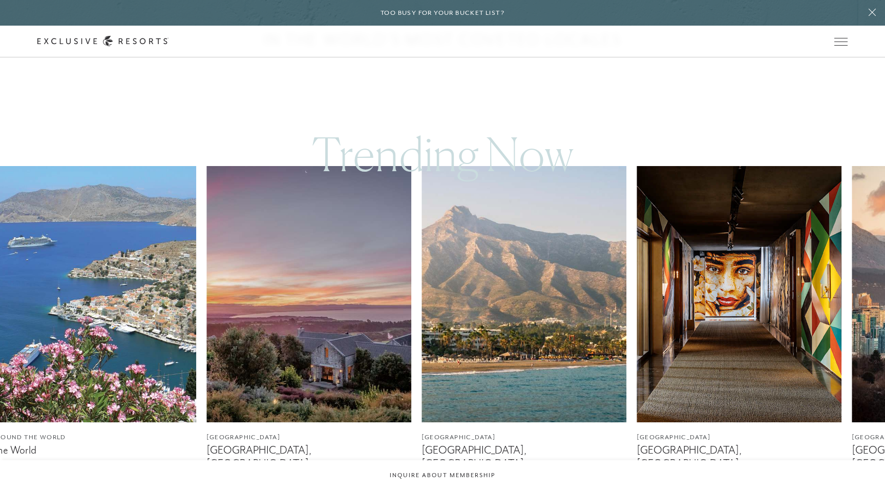
click at [637, 324] on img at bounding box center [739, 294] width 205 height 256
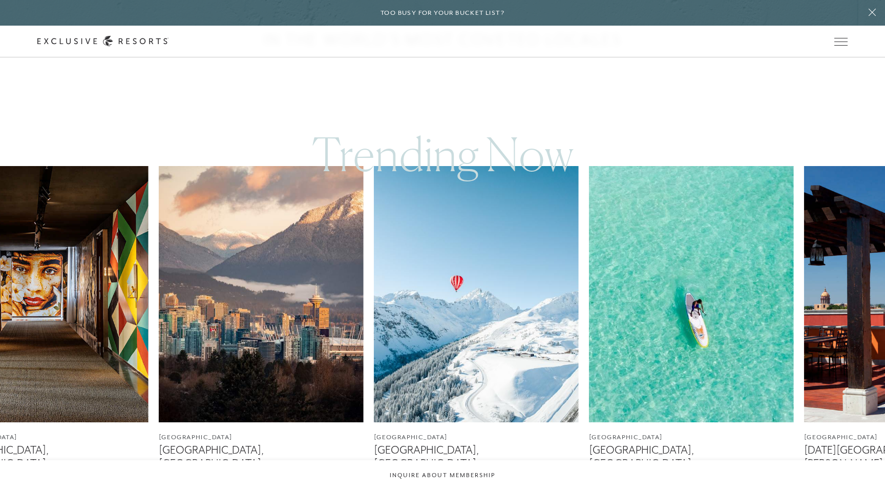
click at [374, 323] on img at bounding box center [476, 294] width 205 height 256
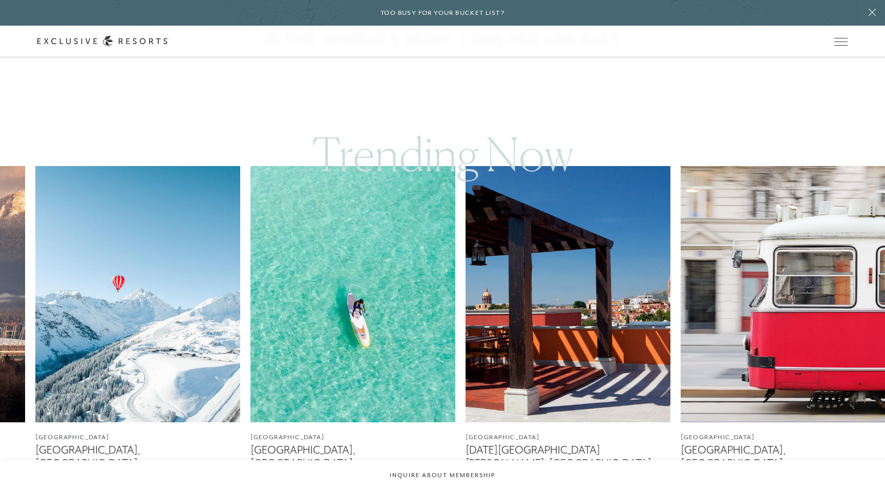
click at [466, 297] on img at bounding box center [568, 294] width 205 height 256
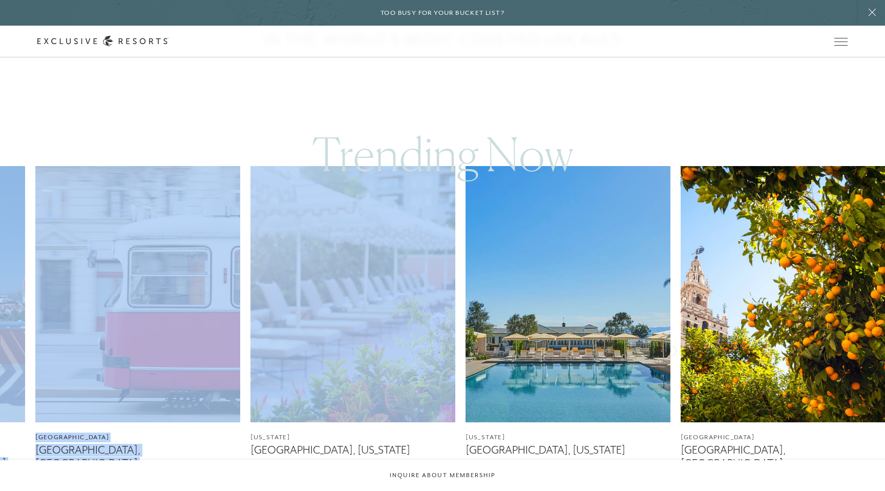
drag, startPoint x: 675, startPoint y: 349, endPoint x: 367, endPoint y: 348, distance: 307.3
click at [369, 349] on div "[GEOGRAPHIC_DATA] The Cotswolds, [GEOGRAPHIC_DATA] [GEOGRAPHIC_DATA] [GEOGRAPHI…" at bounding box center [442, 349] width 885 height 367
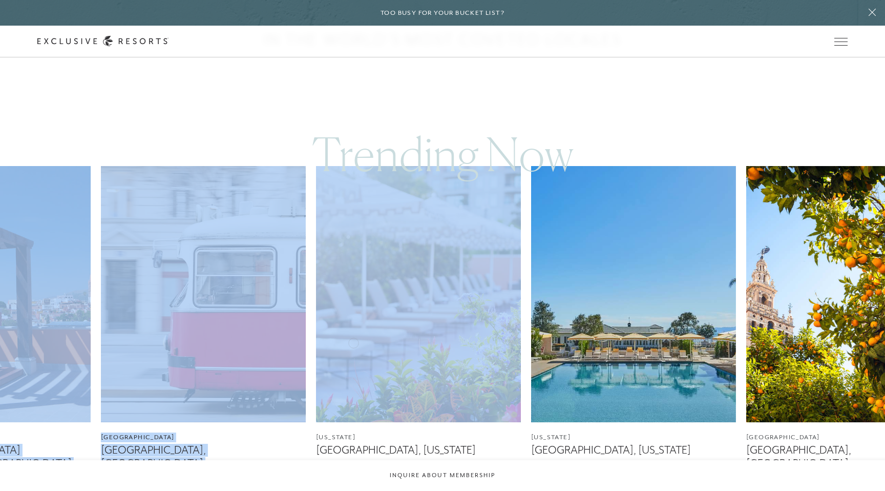
click at [521, 339] on img at bounding box center [418, 294] width 205 height 256
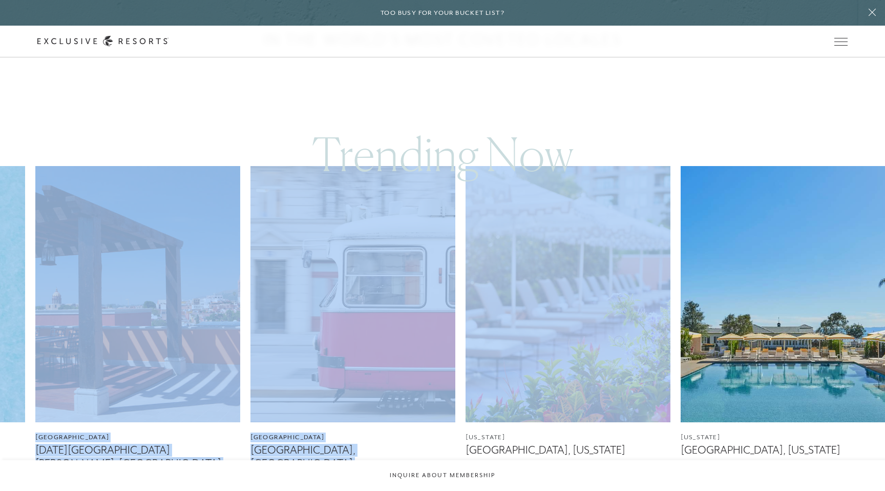
click at [623, 337] on img at bounding box center [568, 294] width 205 height 256
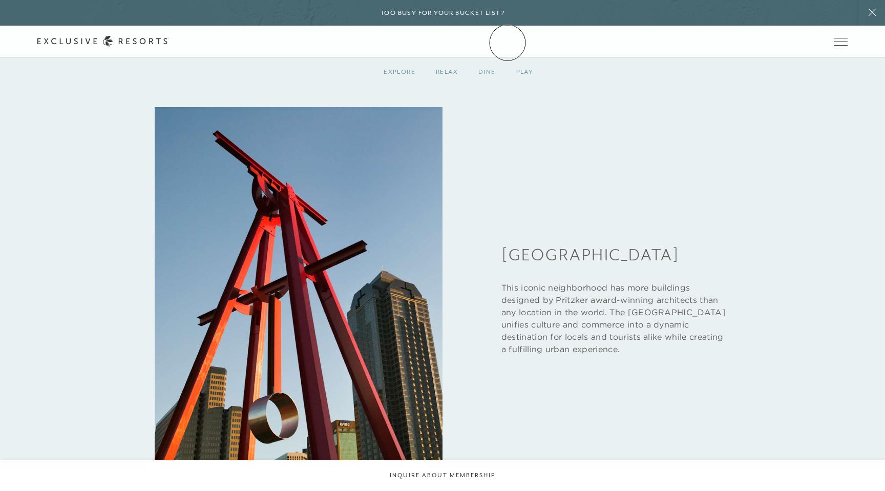
scroll to position [1616, 0]
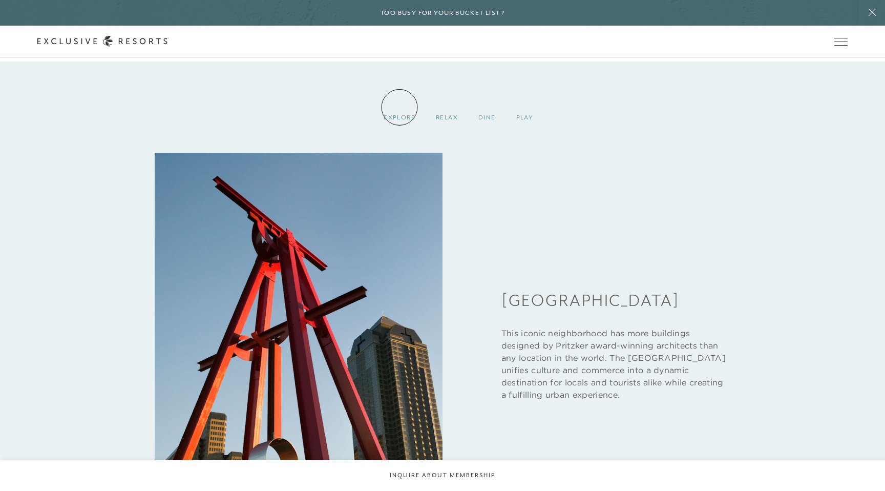
click at [400, 107] on div "Explore" at bounding box center [399, 117] width 52 height 30
click at [443, 106] on div "Relax" at bounding box center [447, 117] width 43 height 30
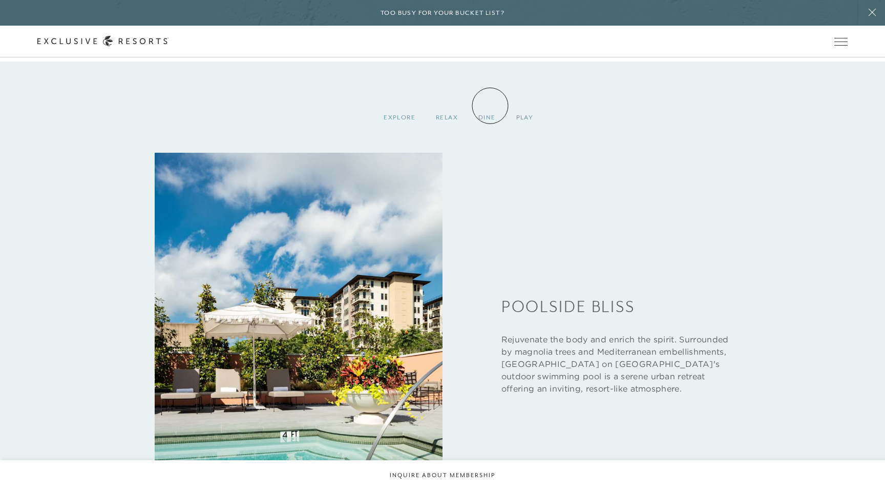
click at [490, 106] on div "Dine" at bounding box center [487, 117] width 38 height 30
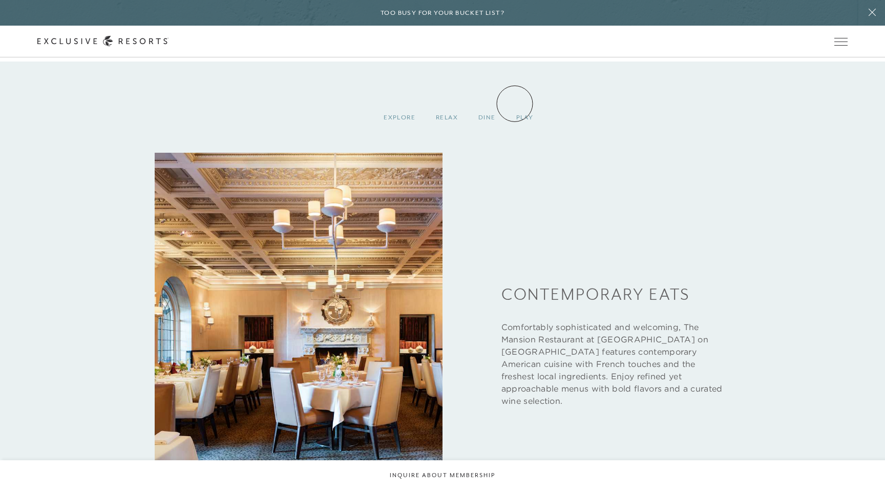
click at [515, 104] on div "Play" at bounding box center [525, 117] width 38 height 30
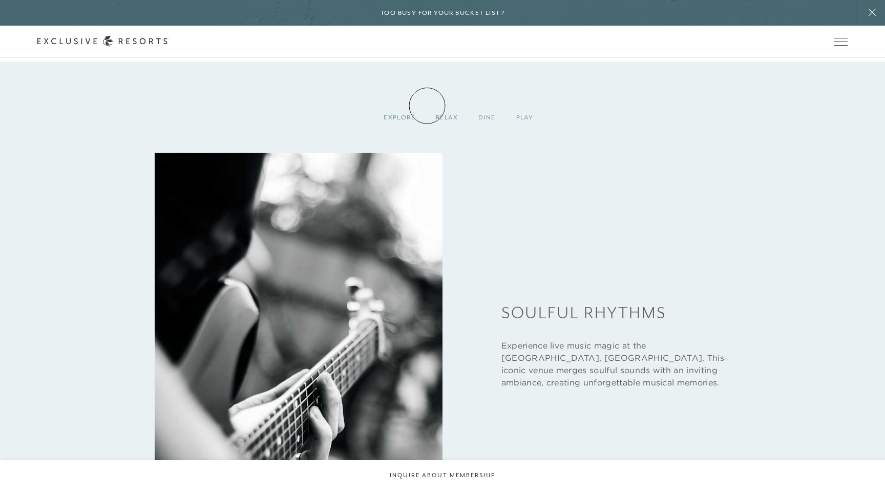
click at [401, 103] on div "Explore" at bounding box center [399, 117] width 52 height 30
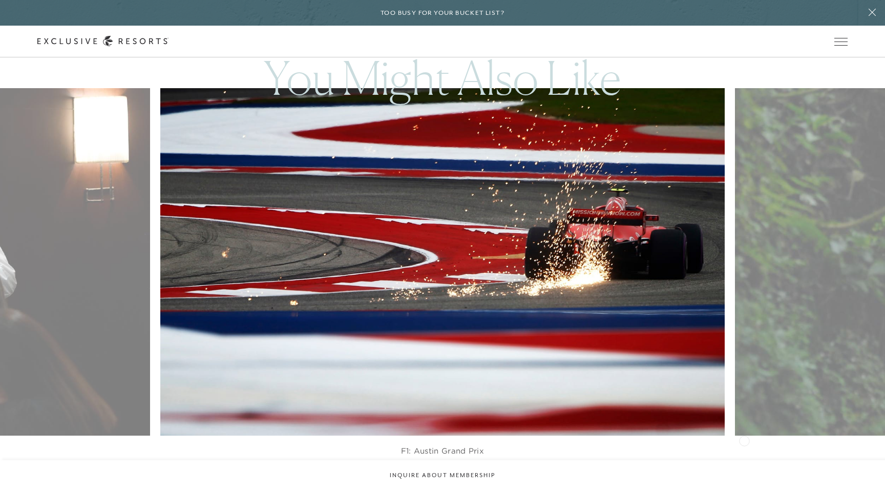
scroll to position [2206, 0]
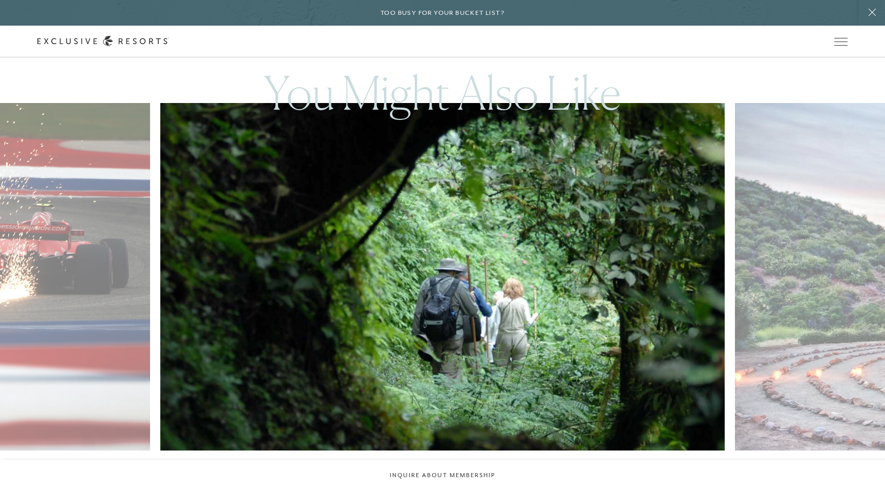
click at [560, 391] on img at bounding box center [461, 277] width 621 height 382
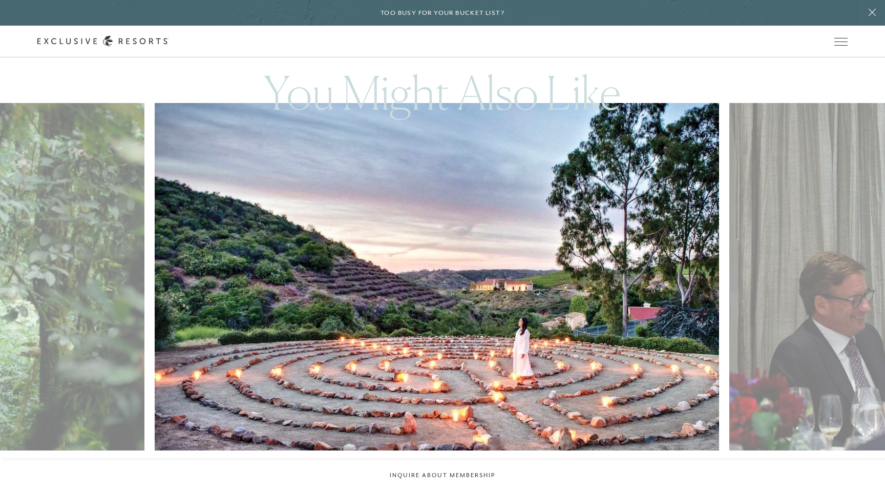
click at [524, 414] on img at bounding box center [455, 277] width 621 height 382
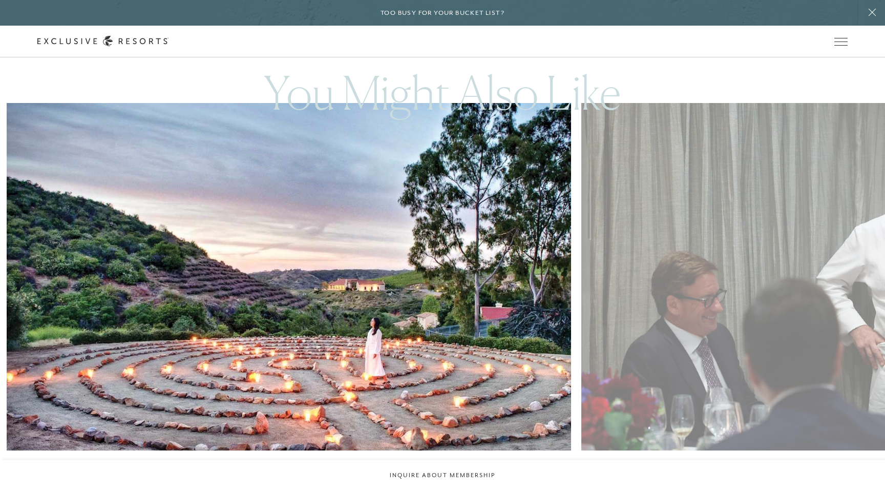
click at [572, 341] on img at bounding box center [882, 277] width 621 height 382
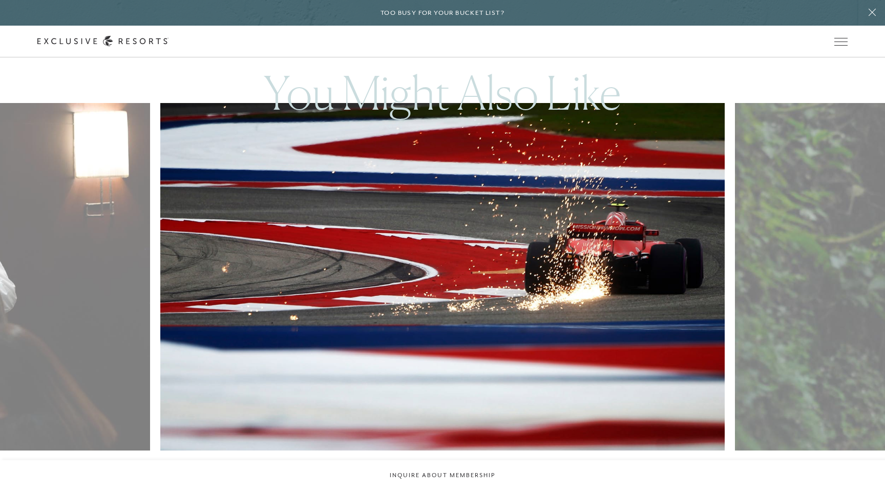
scroll to position [2211, 0]
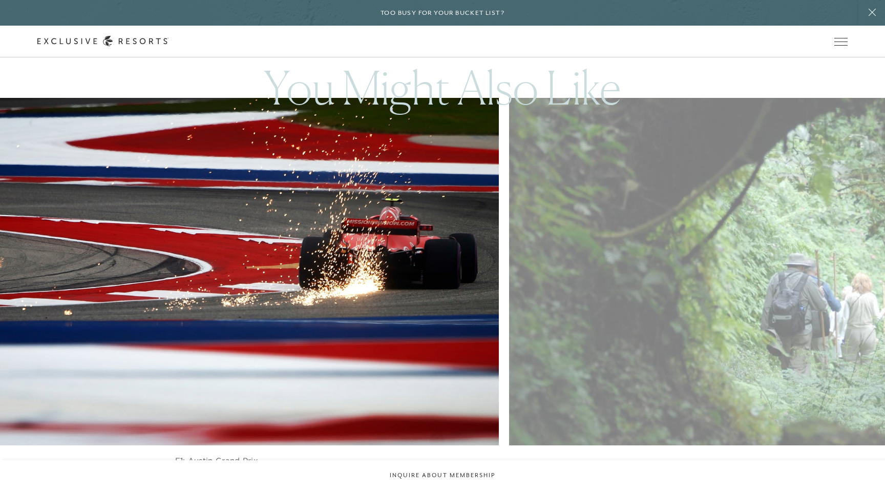
click at [271, 256] on img at bounding box center [235, 271] width 621 height 382
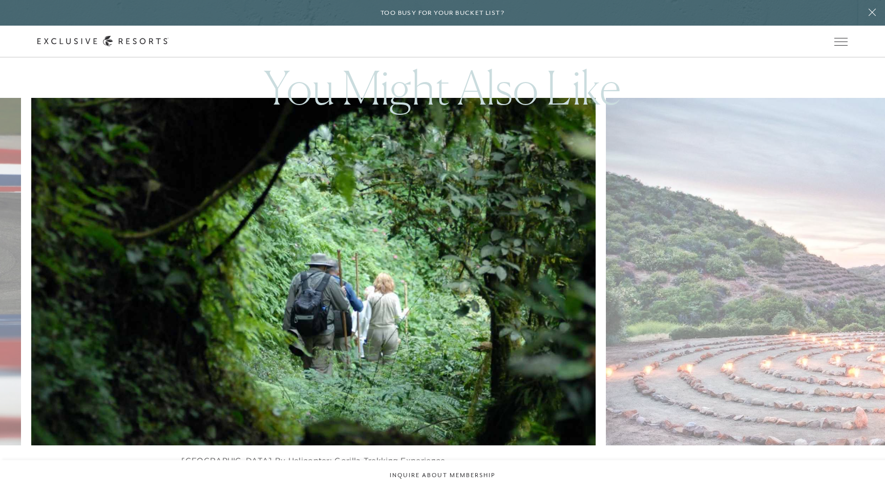
click at [348, 259] on img at bounding box center [332, 271] width 621 height 382
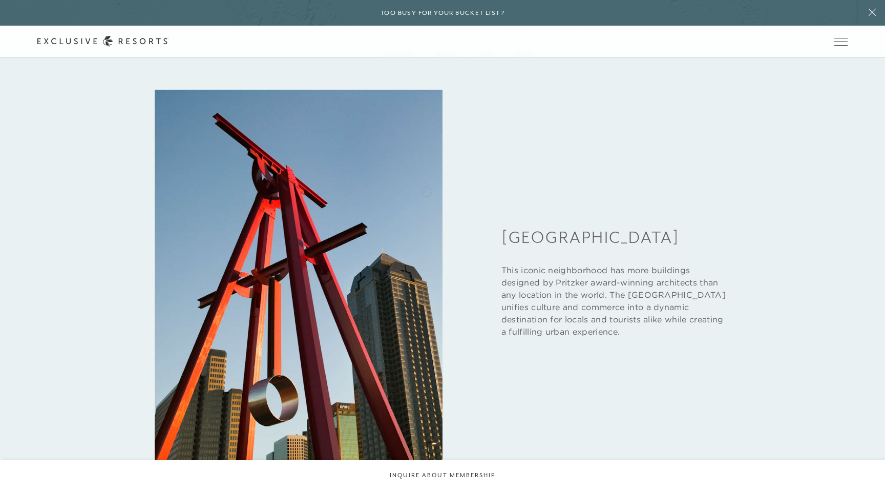
scroll to position [1657, 0]
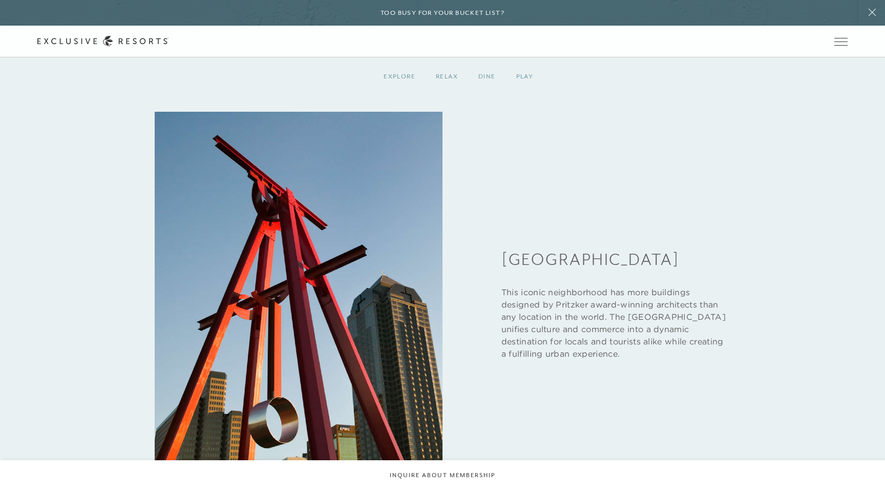
scroll to position [557, 0]
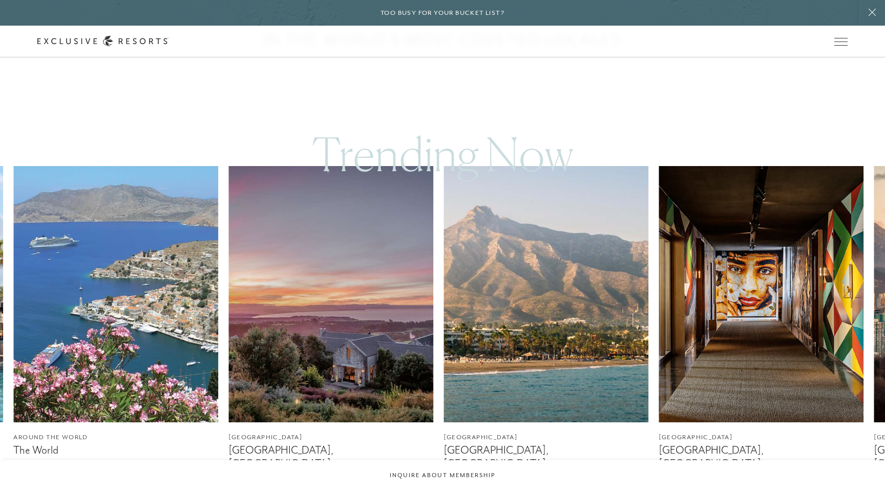
click at [259, 264] on img at bounding box center [330, 294] width 205 height 256
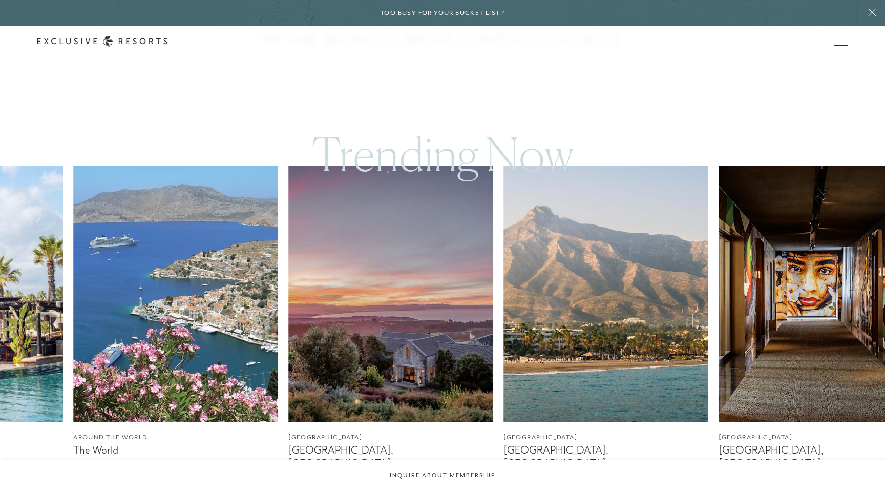
click at [821, 337] on img at bounding box center [821, 294] width 205 height 256
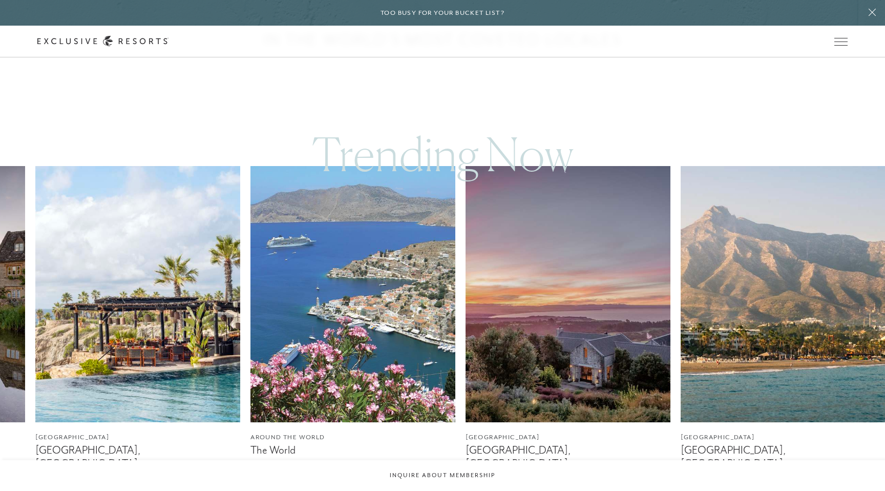
click at [422, 320] on img at bounding box center [352, 294] width 205 height 256
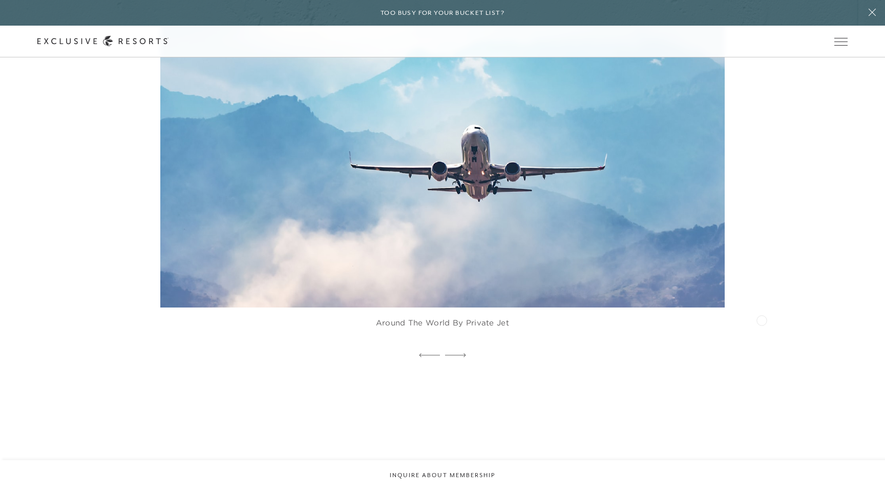
scroll to position [2309, 0]
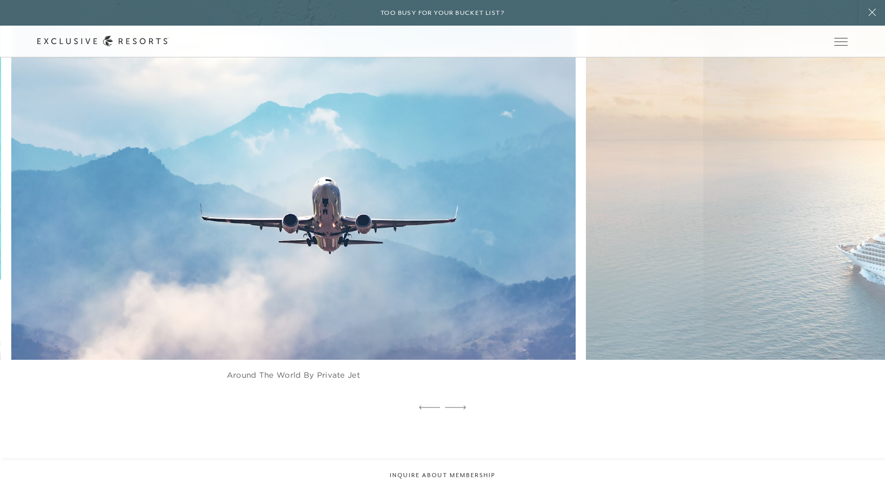
click at [576, 306] on img at bounding box center [886, 186] width 621 height 382
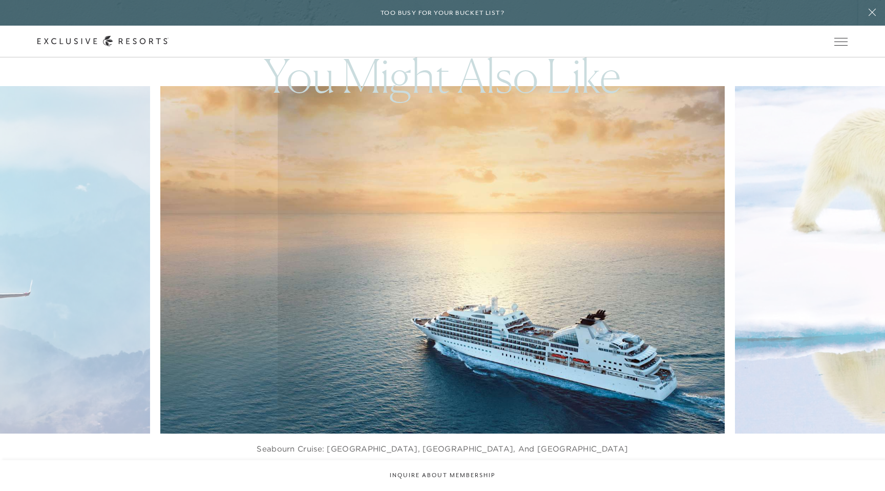
scroll to position [2219, 0]
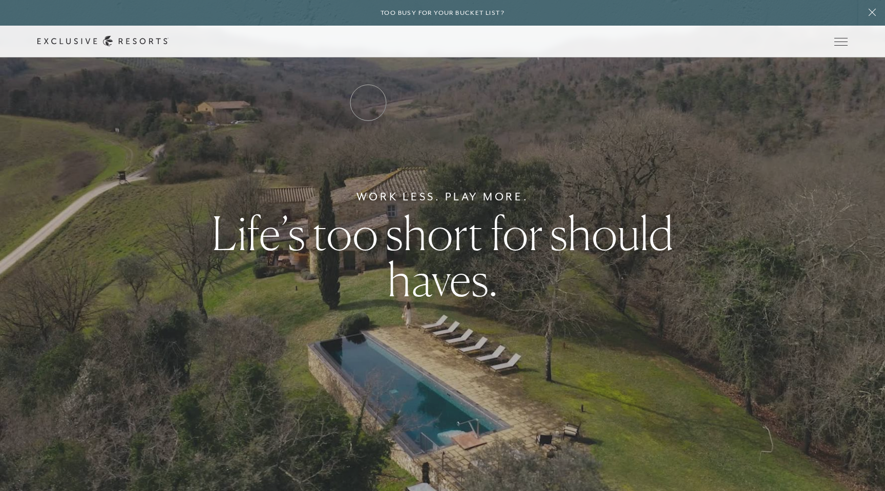
click at [0, 0] on link "Residence Collection" at bounding box center [0, 0] width 0 height 0
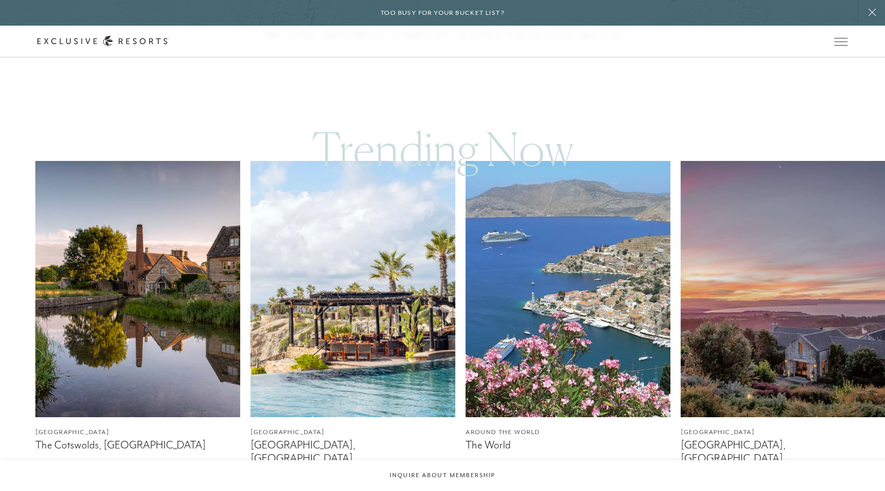
scroll to position [627, 0]
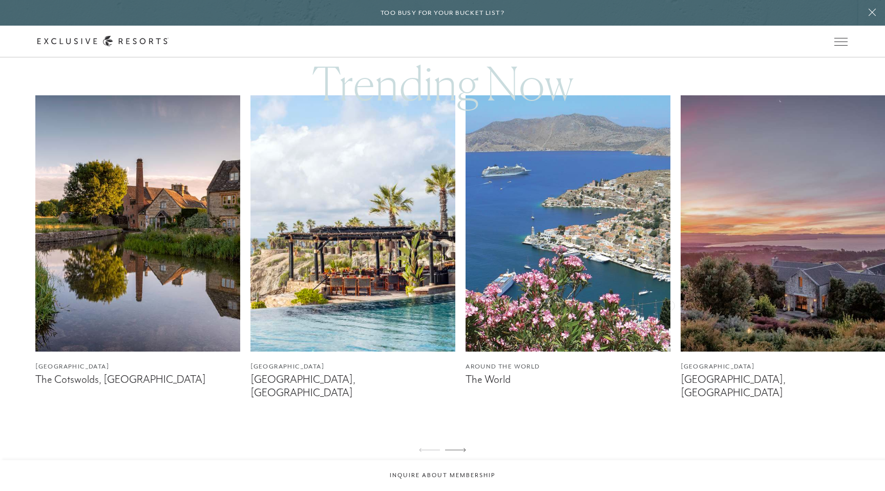
click at [466, 290] on img at bounding box center [568, 223] width 205 height 256
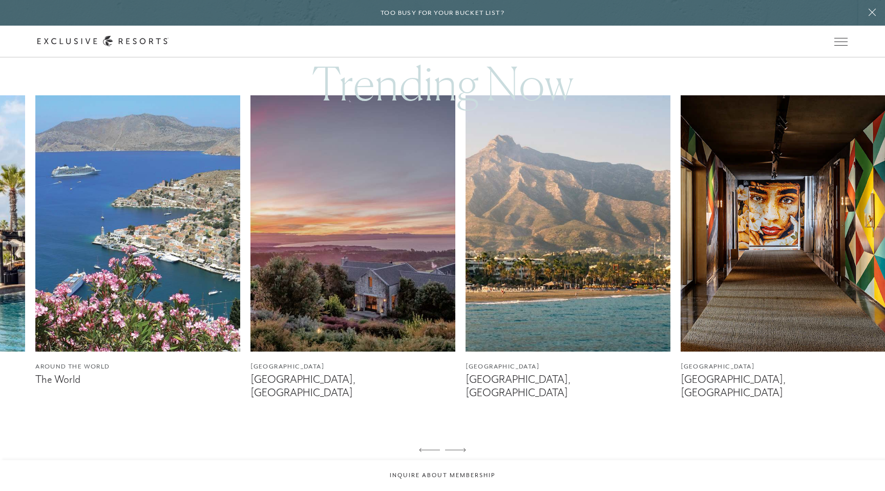
click at [603, 283] on img at bounding box center [568, 223] width 205 height 256
click at [575, 279] on img at bounding box center [568, 223] width 205 height 256
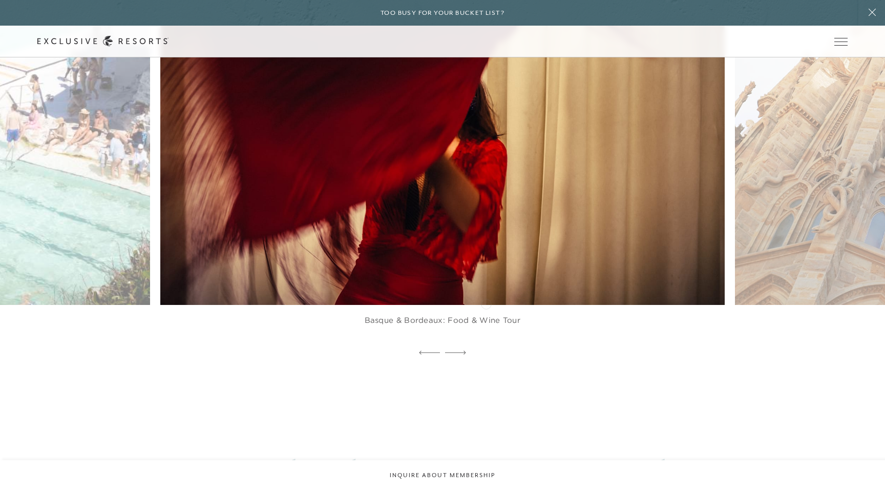
scroll to position [2309, 0]
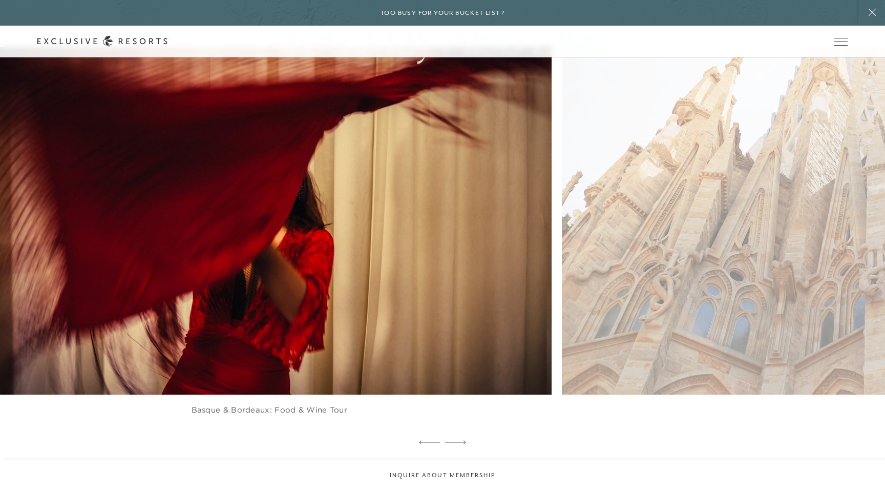
click at [355, 278] on img at bounding box center [287, 221] width 621 height 382
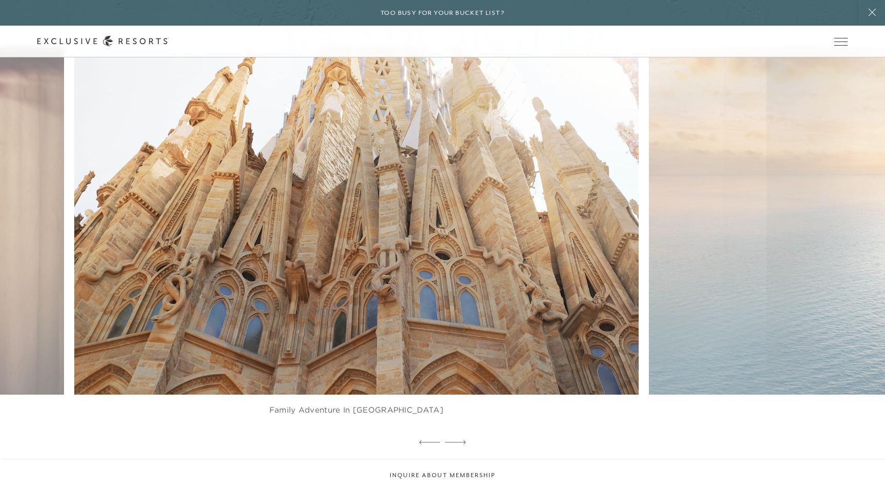
click at [345, 273] on img at bounding box center [375, 221] width 621 height 382
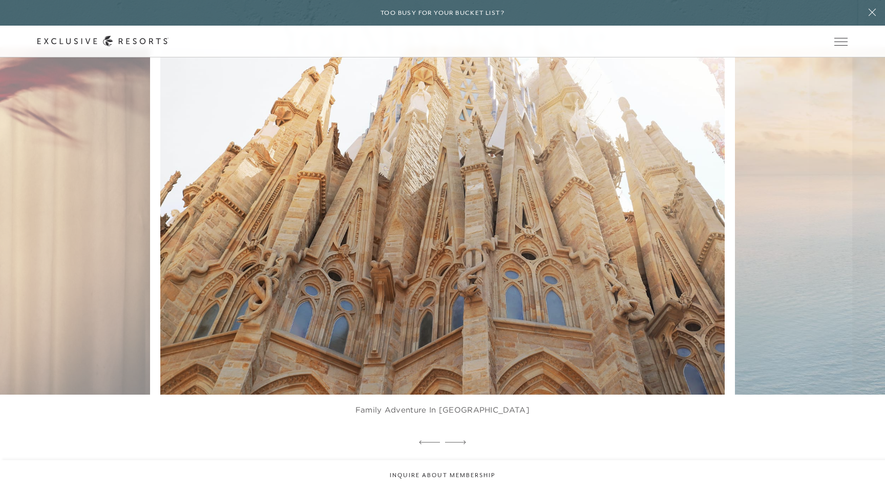
click at [287, 271] on img at bounding box center [461, 221] width 621 height 382
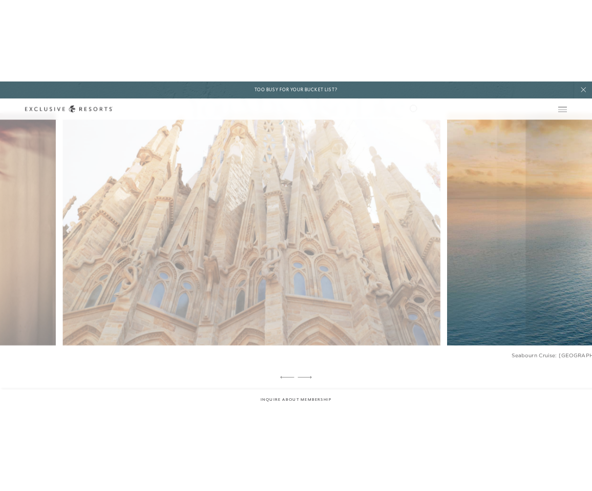
scroll to position [2047, 0]
